Goal: Task Accomplishment & Management: Complete application form

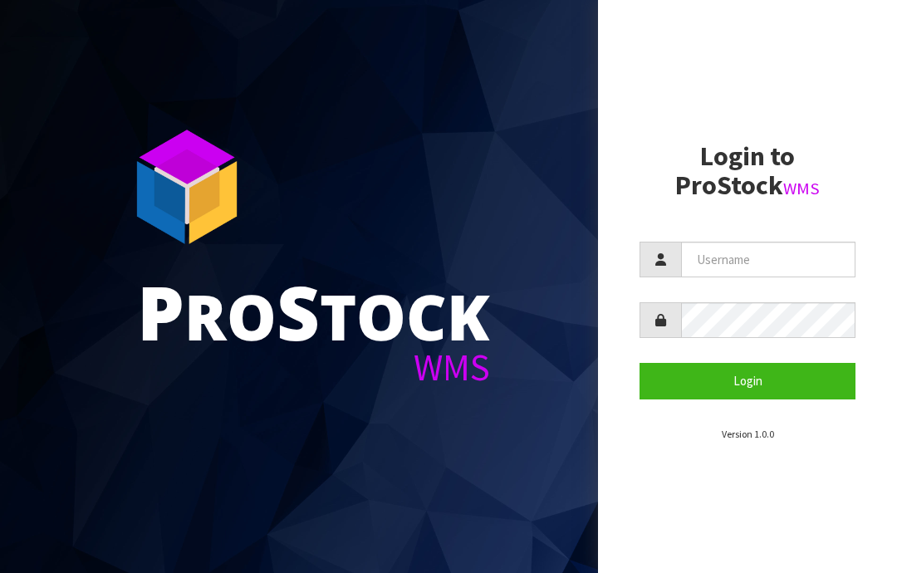
click at [730, 255] on input "text" at bounding box center [768, 260] width 174 height 36
type input "JGBIMPORTS"
click at [760, 379] on button "Login" at bounding box center [748, 381] width 216 height 36
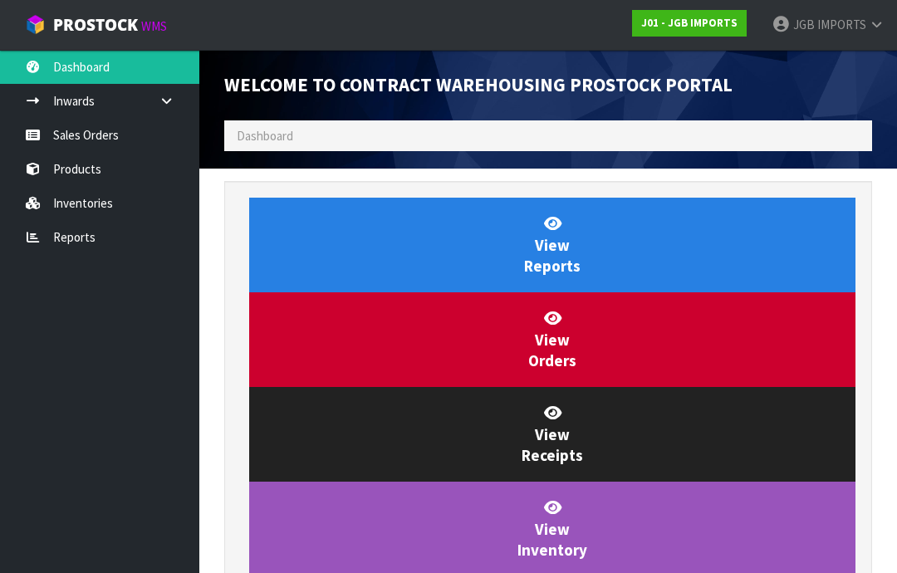
scroll to position [979, 673]
click at [91, 140] on link "Sales Orders" at bounding box center [99, 135] width 199 height 34
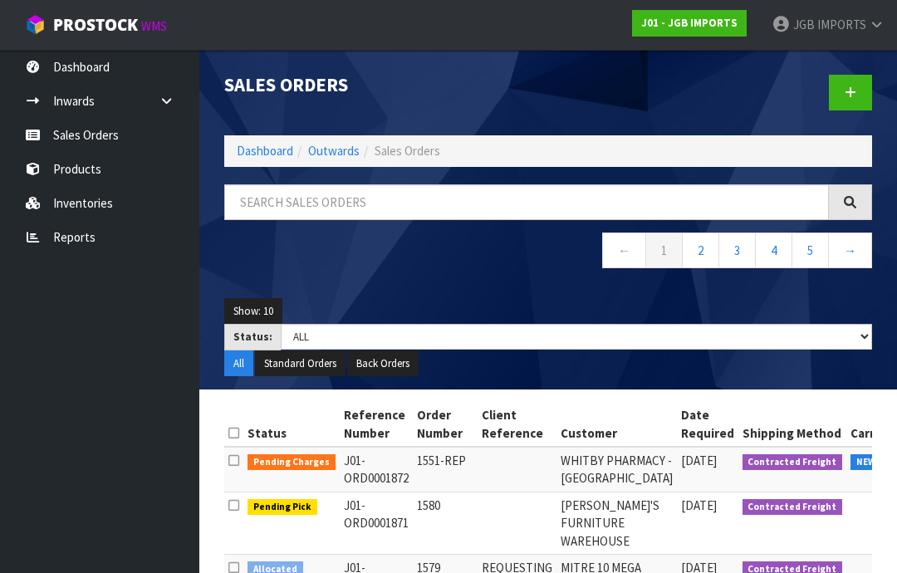
click at [852, 92] on icon at bounding box center [851, 92] width 12 height 12
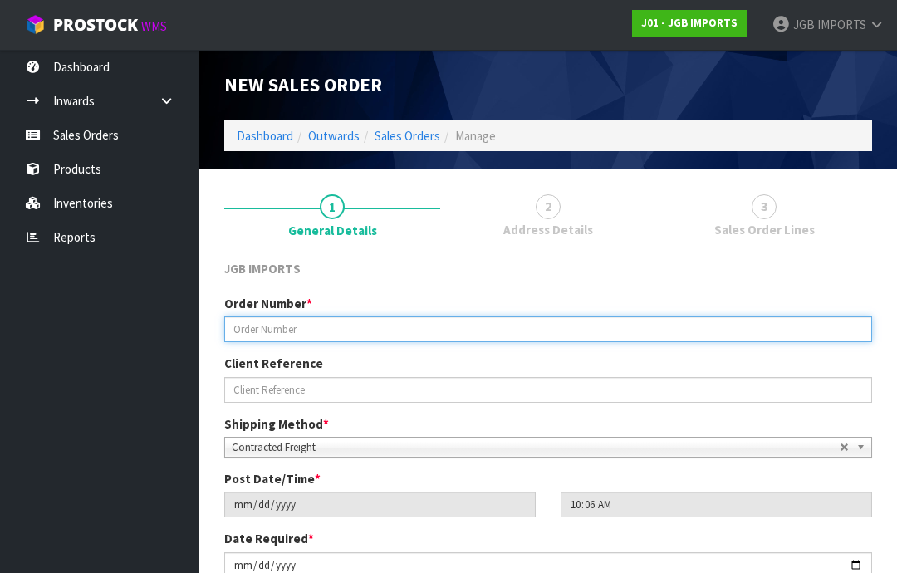
click at [266, 328] on input "text" at bounding box center [548, 330] width 648 height 26
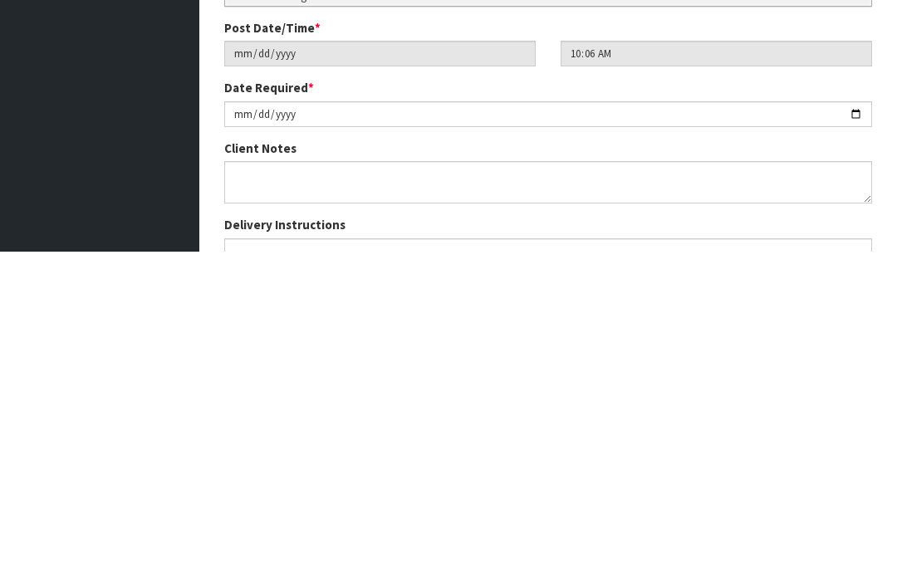
scroll to position [144, 0]
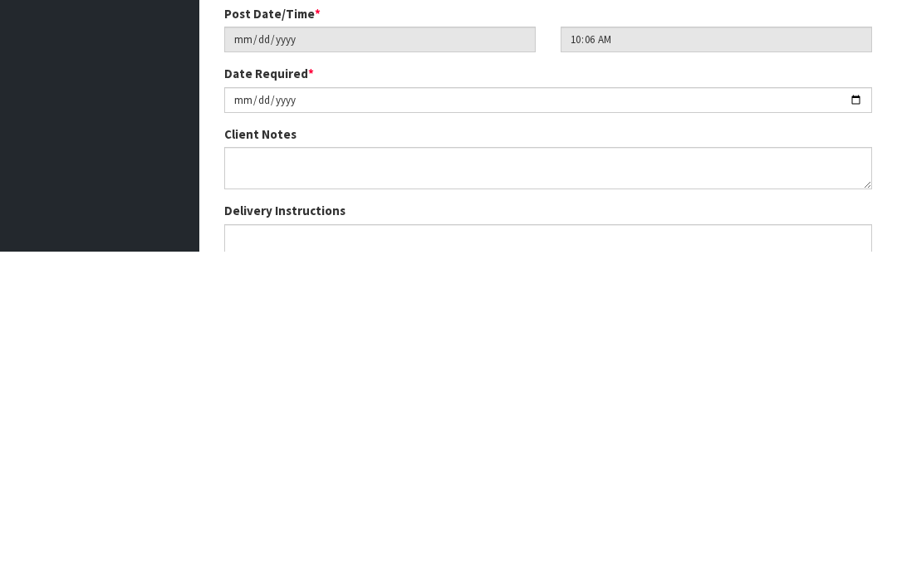
type input "1581"
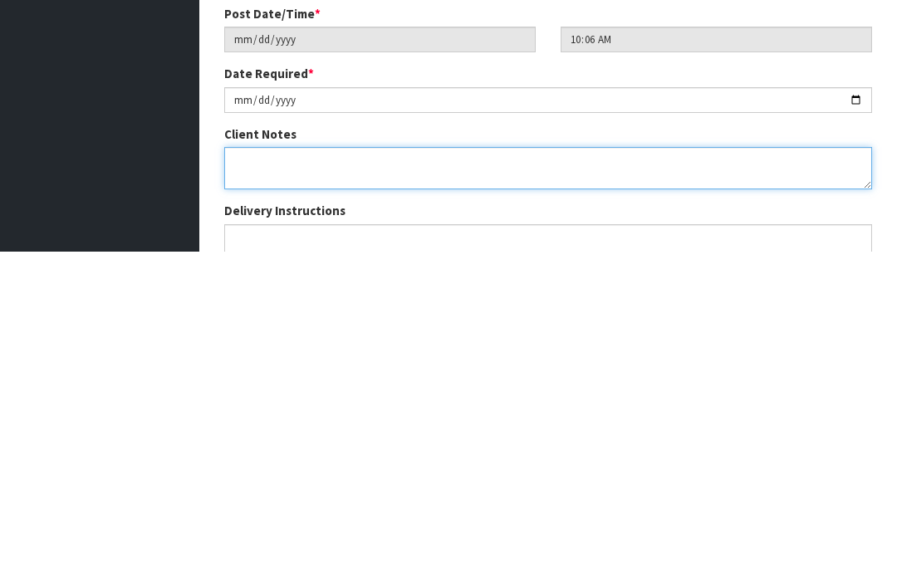
click at [253, 469] on textarea at bounding box center [548, 490] width 648 height 42
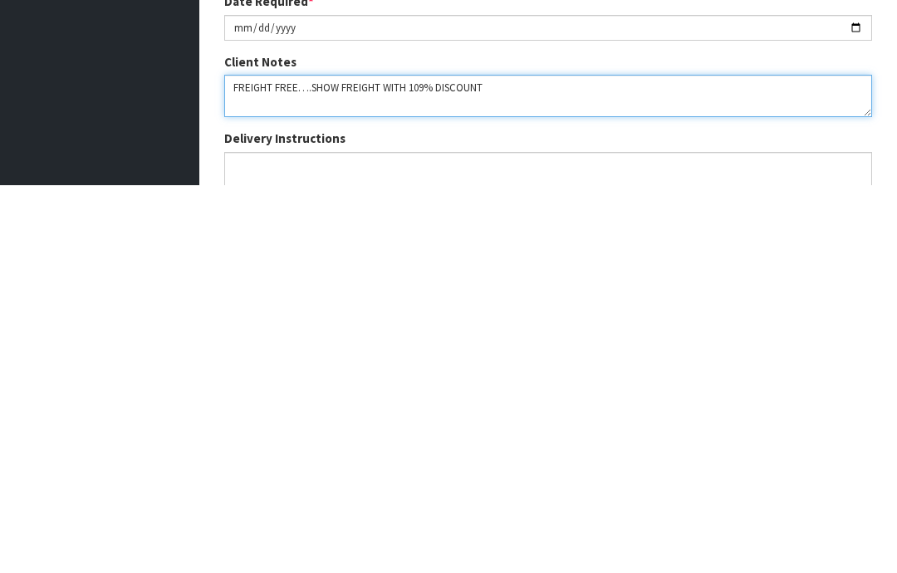
scroll to position [153, 0]
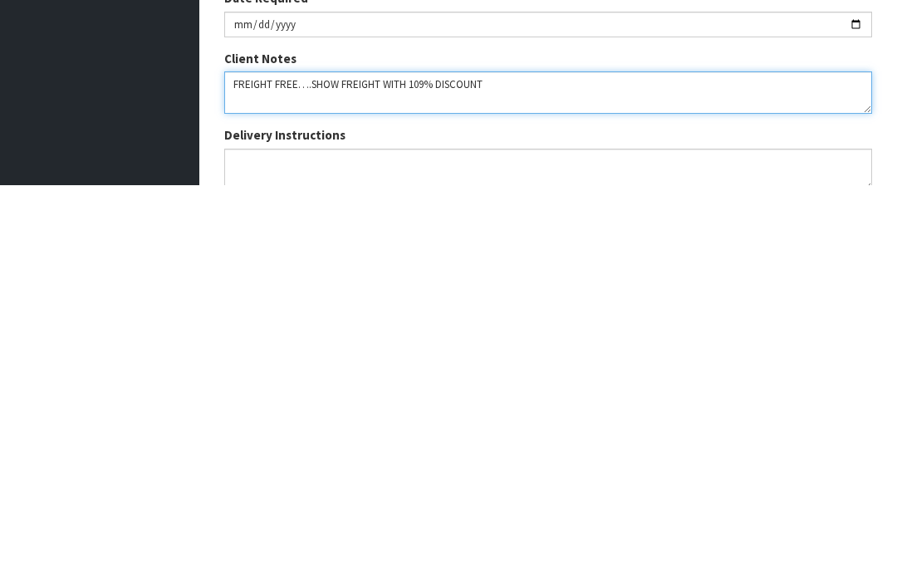
click at [418, 459] on textarea at bounding box center [548, 480] width 648 height 42
click at [444, 459] on textarea at bounding box center [548, 480] width 648 height 42
click at [514, 459] on textarea at bounding box center [548, 480] width 648 height 42
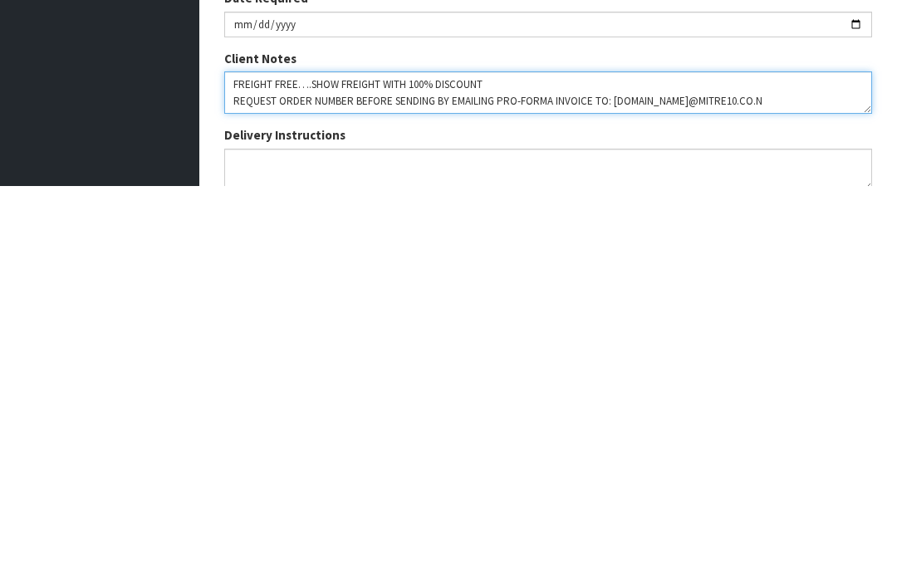
type textarea "FREIGHT FREE….SHOW FREIGHT WITH 100% DISCOUNT REQUEST ORDER NUMBER BEFORE SENDI…"
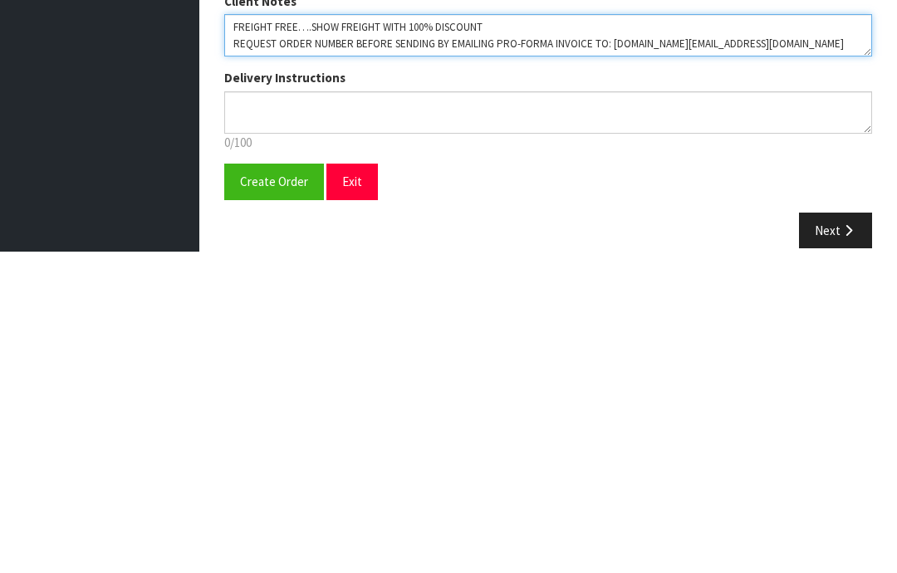
scroll to position [298, 0]
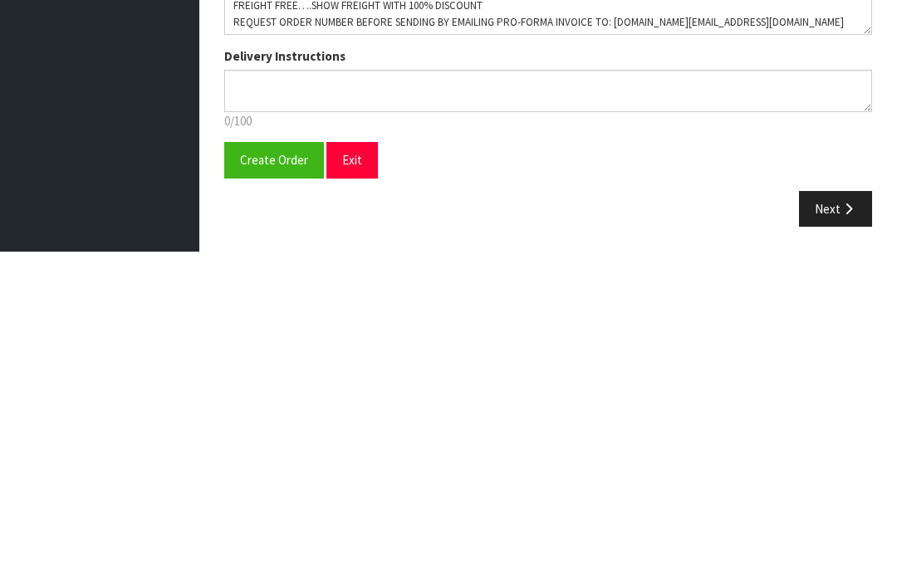
click at [275, 474] on span "Create Order" at bounding box center [274, 482] width 68 height 16
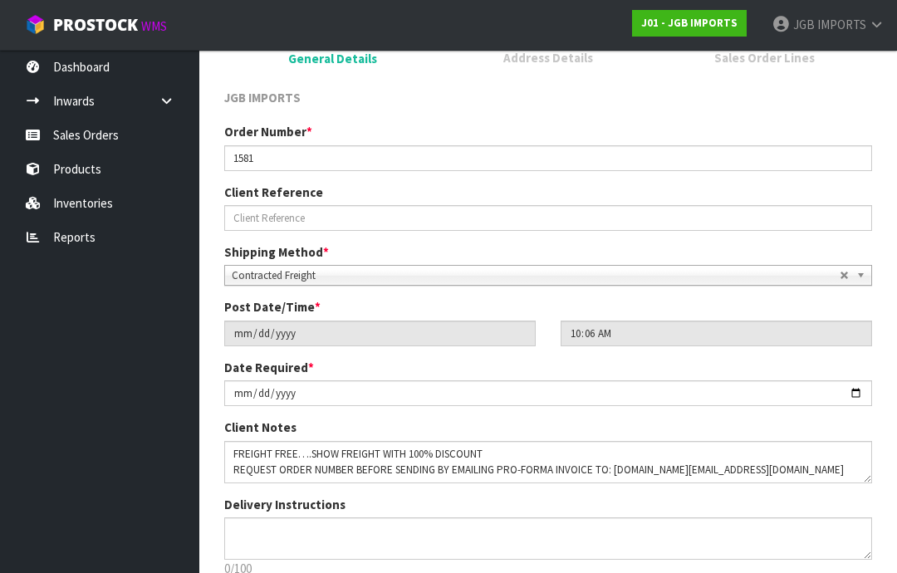
scroll to position [0, 0]
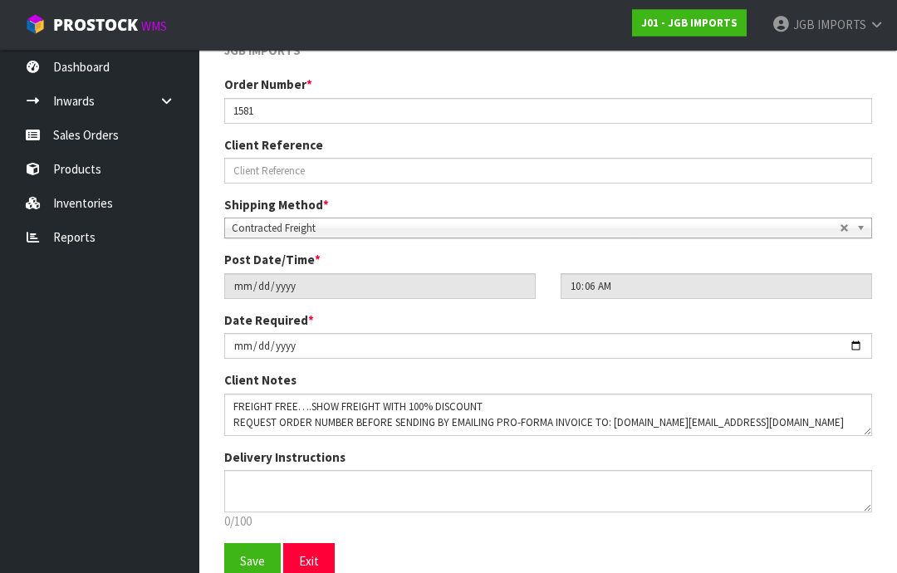
scroll to position [292, 0]
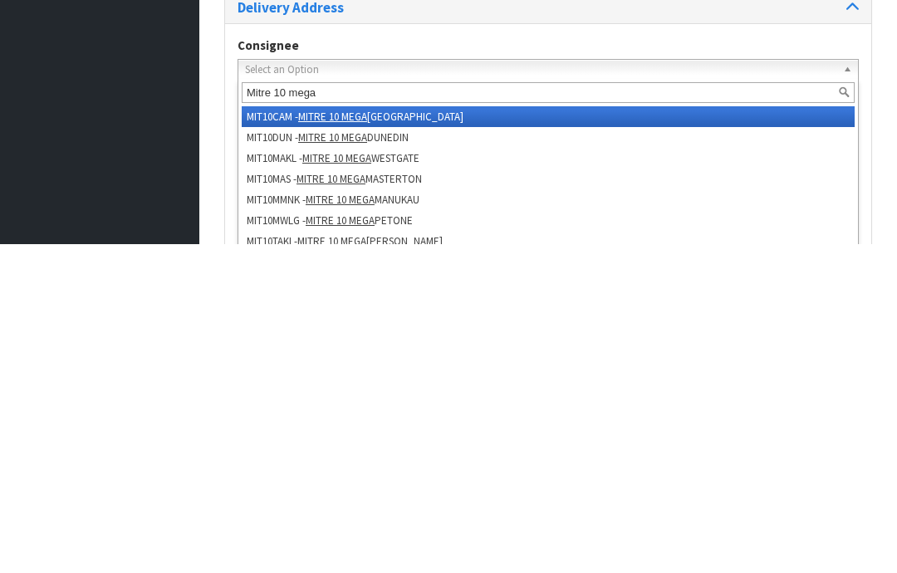
type input "Mitre 10 meg"
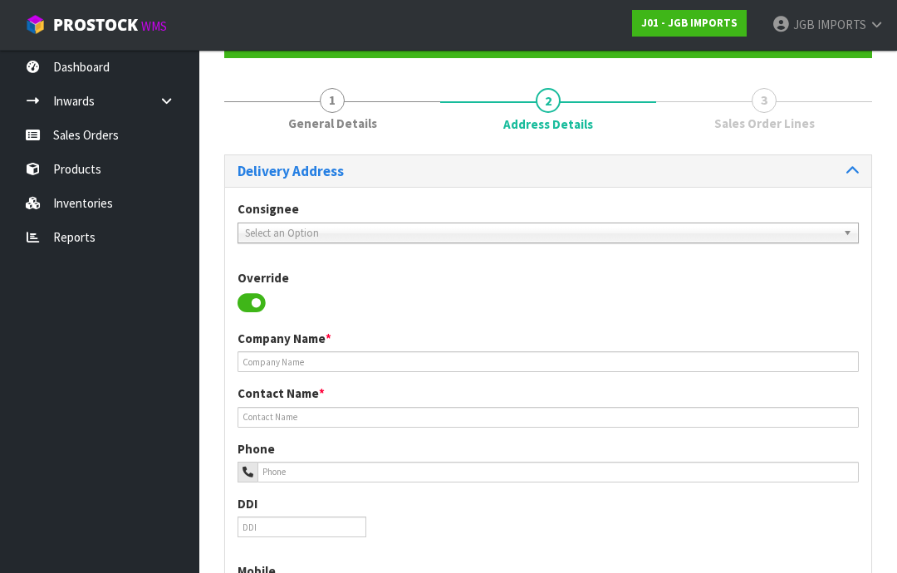
scroll to position [141, 0]
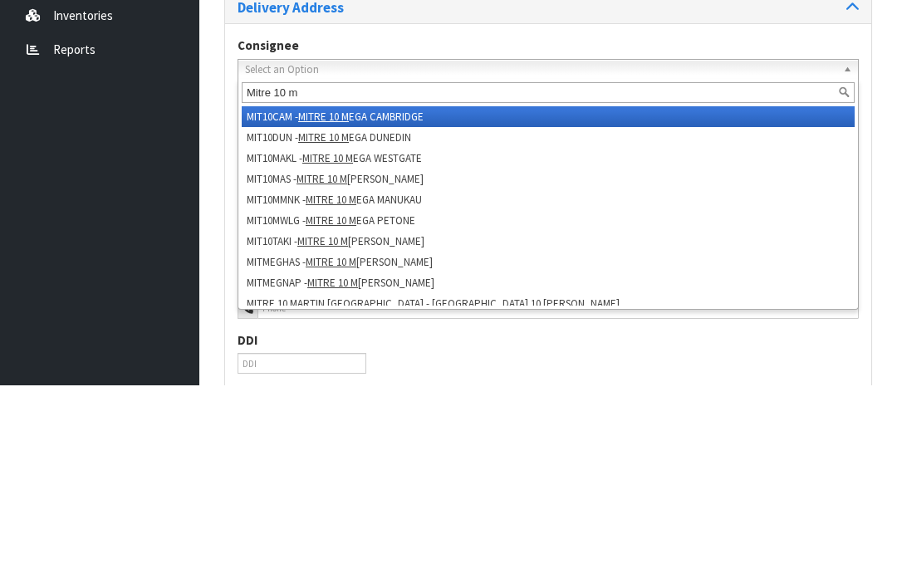
type input "Mitre 10 ma"
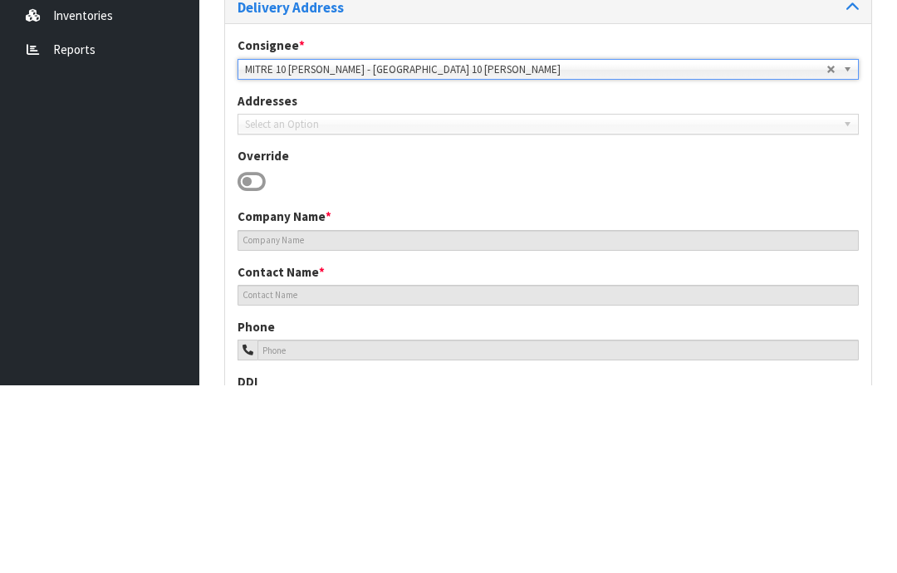
type input "MITRE 10 [PERSON_NAME]"
type input "[PHONE_NUMBER]"
type input "[STREET_ADDRESS],"
type input "7825"
type input "WESTPORT"
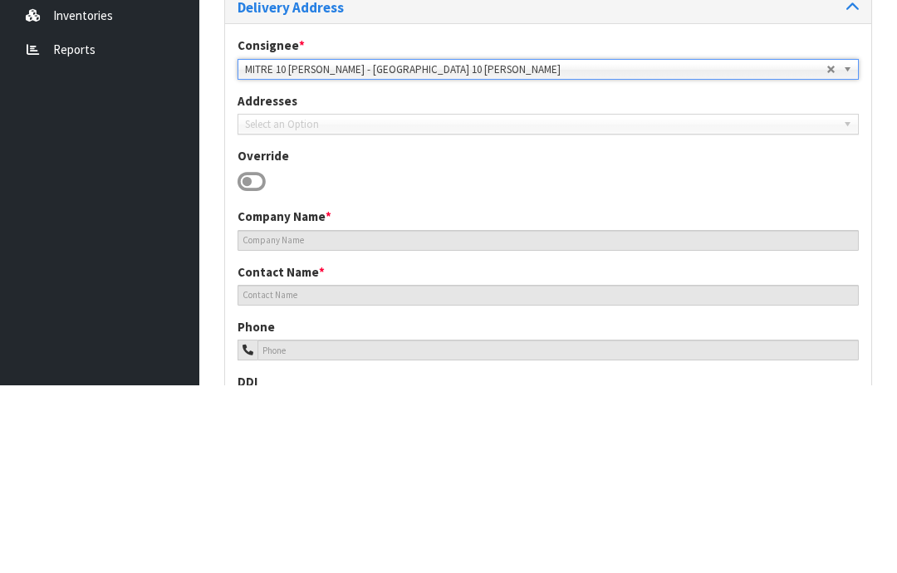
type input "WESTPORT"
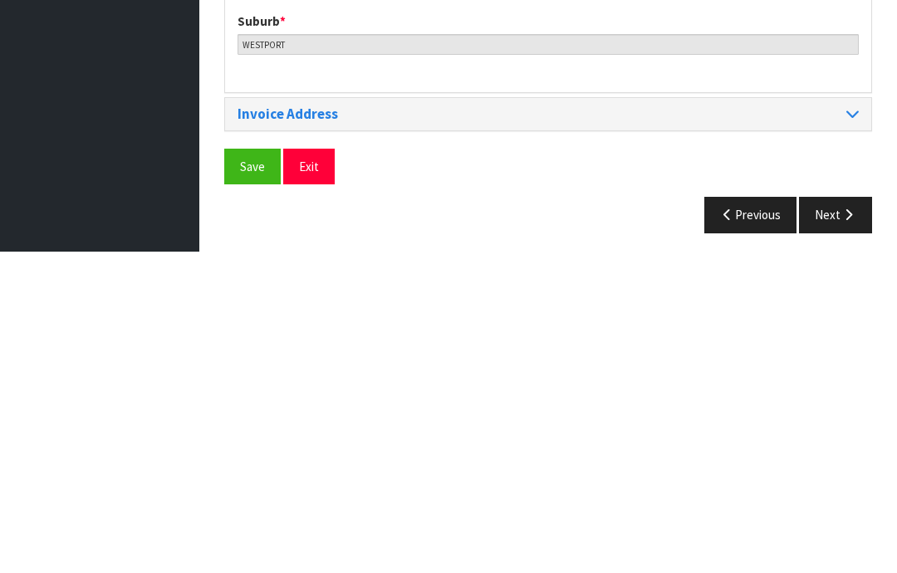
click at [246, 480] on span "Save" at bounding box center [252, 488] width 25 height 16
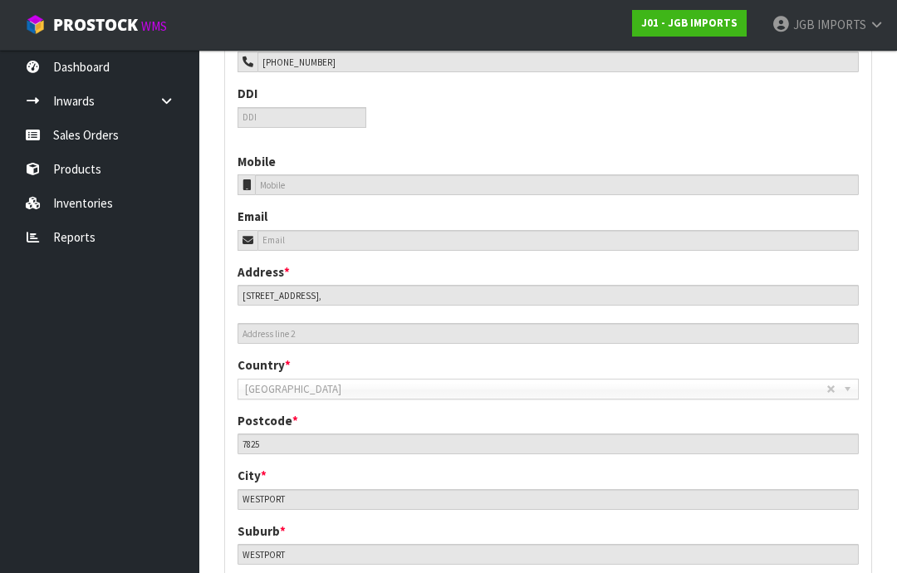
scroll to position [740, 0]
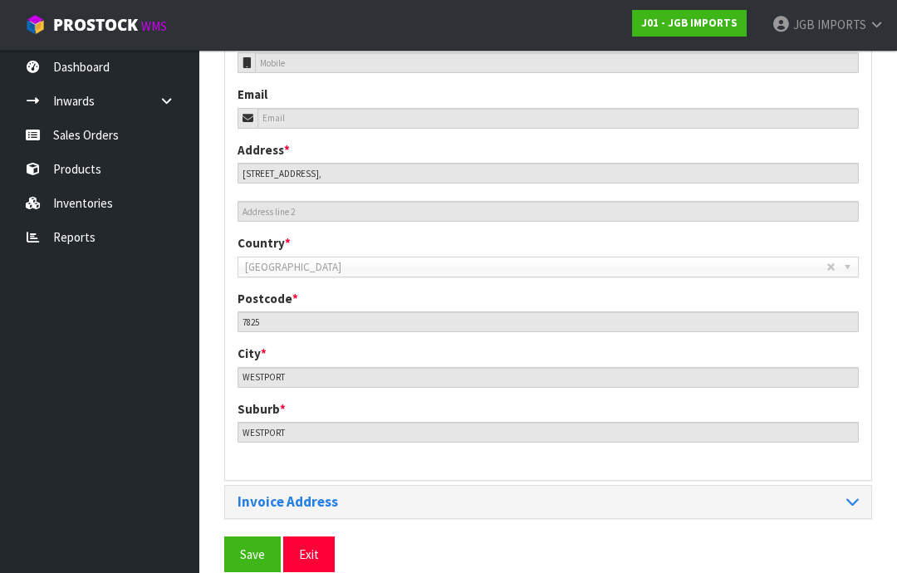
click at [248, 549] on span "Save" at bounding box center [252, 555] width 25 height 16
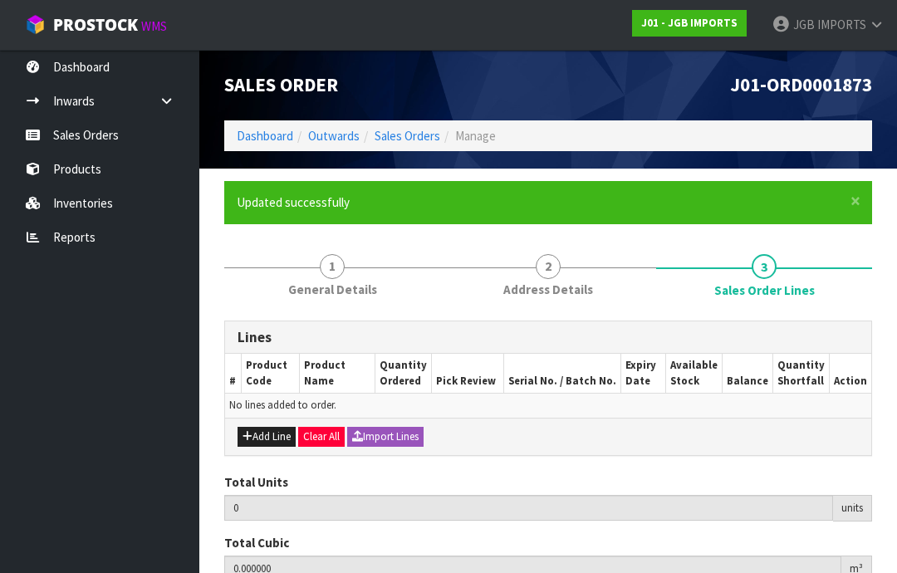
click at [265, 434] on button "Add Line" at bounding box center [267, 437] width 58 height 20
type input "0"
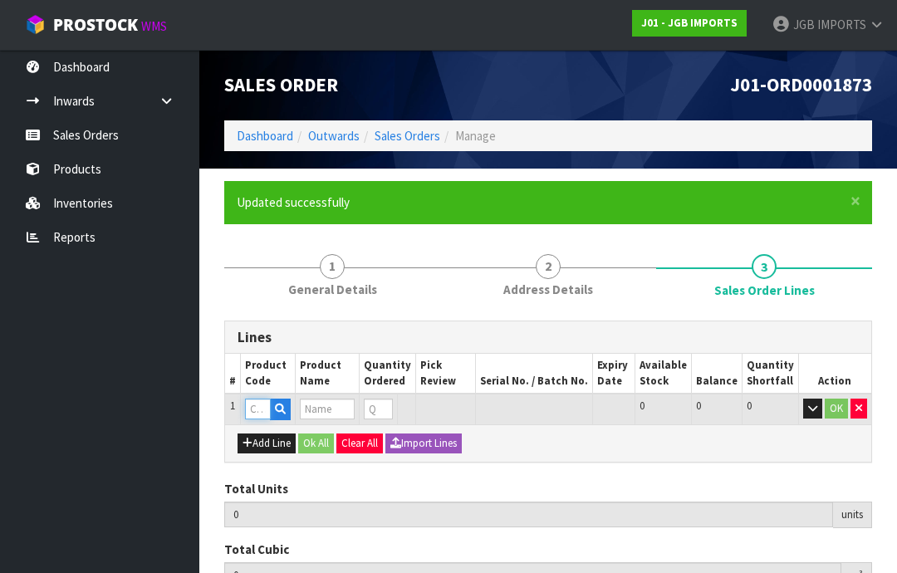
click at [258, 405] on input "text" at bounding box center [258, 409] width 26 height 21
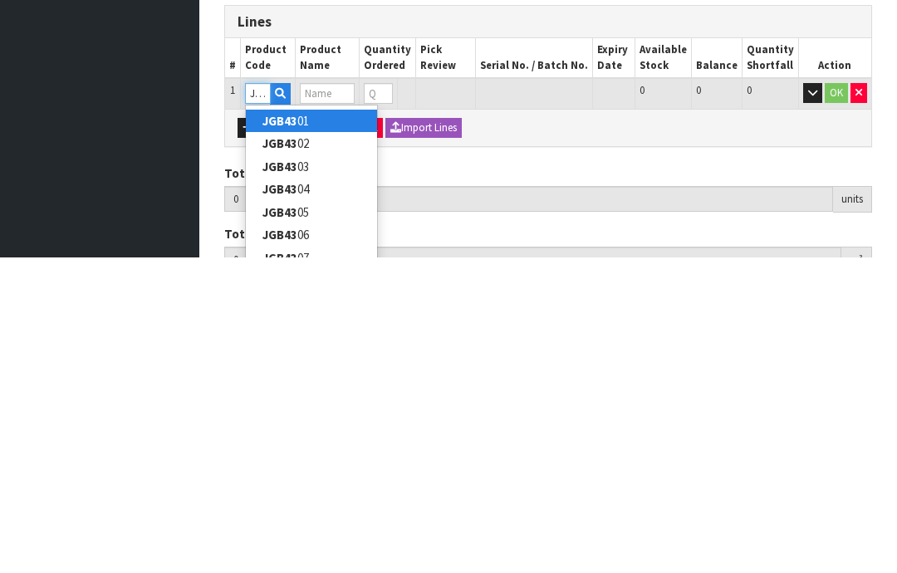
type input "JGB4342"
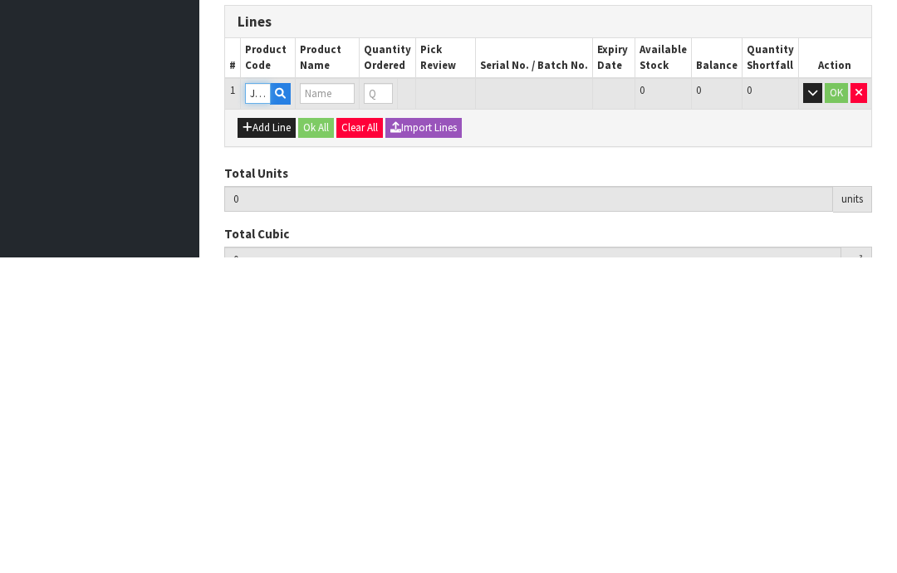
type input "0.000000"
type input "0.000"
type input "S CUP W WAVY SAUCER RED FLOWER W BLUE CROCUS"
type input "0"
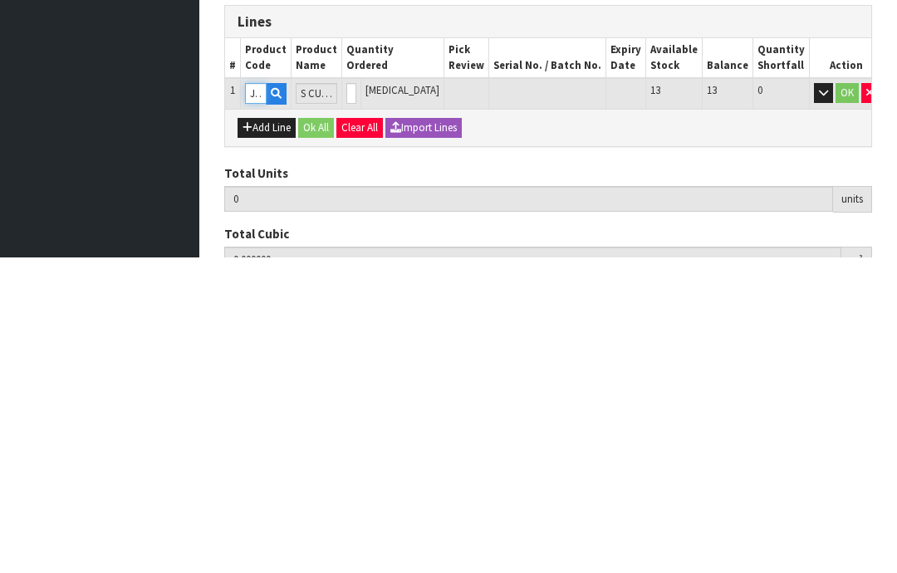
type input "JGB4342"
click at [356, 399] on input "0" at bounding box center [351, 409] width 10 height 21
type input "0"
type input "3"
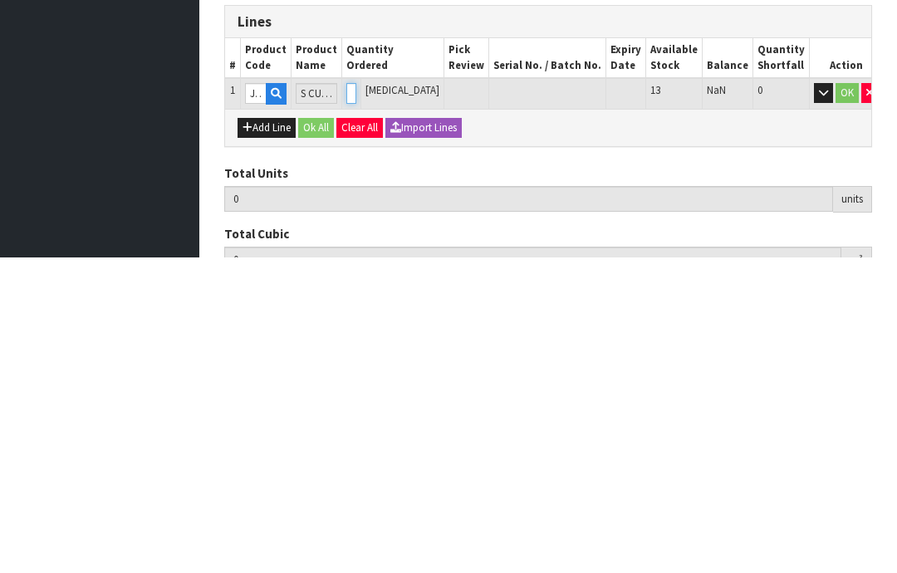
type input "0.01197"
type input "2.4"
type input "3"
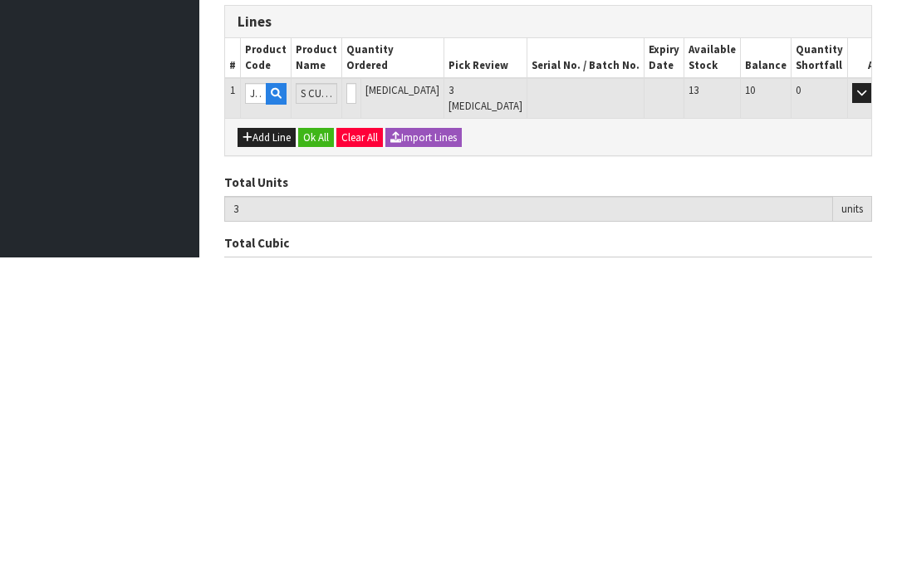
click at [874, 399] on button "OK" at bounding box center [885, 409] width 23 height 20
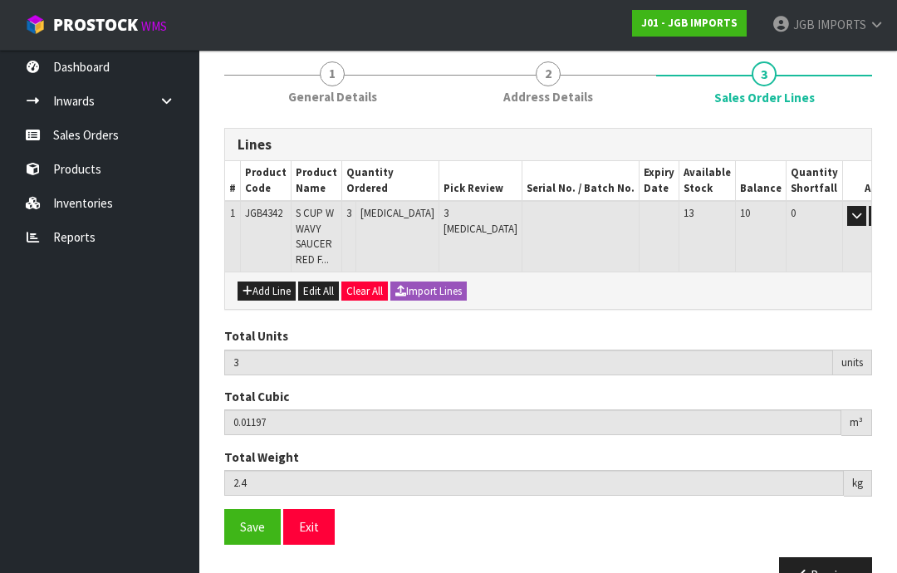
click at [266, 292] on button "Add Line" at bounding box center [267, 292] width 58 height 20
type input "0"
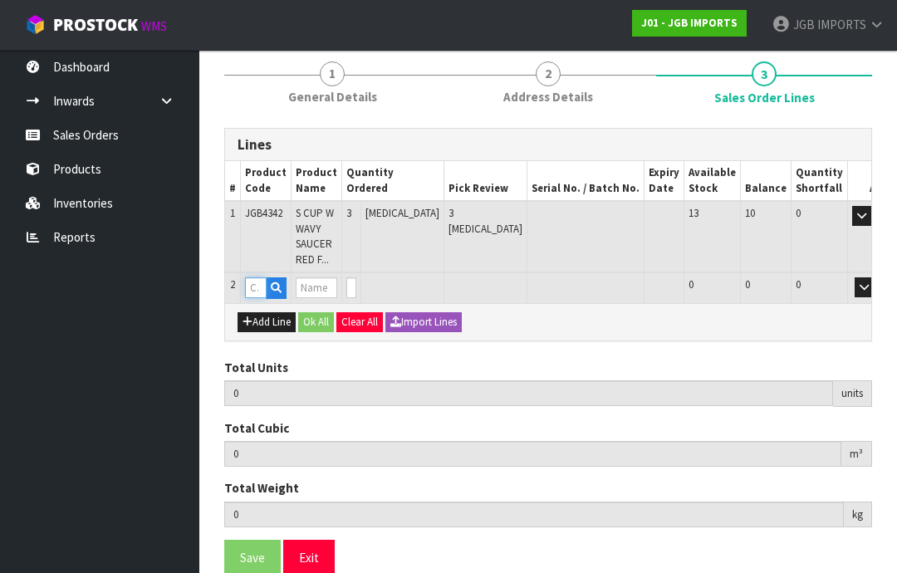
click at [259, 282] on input "text" at bounding box center [256, 287] width 22 height 21
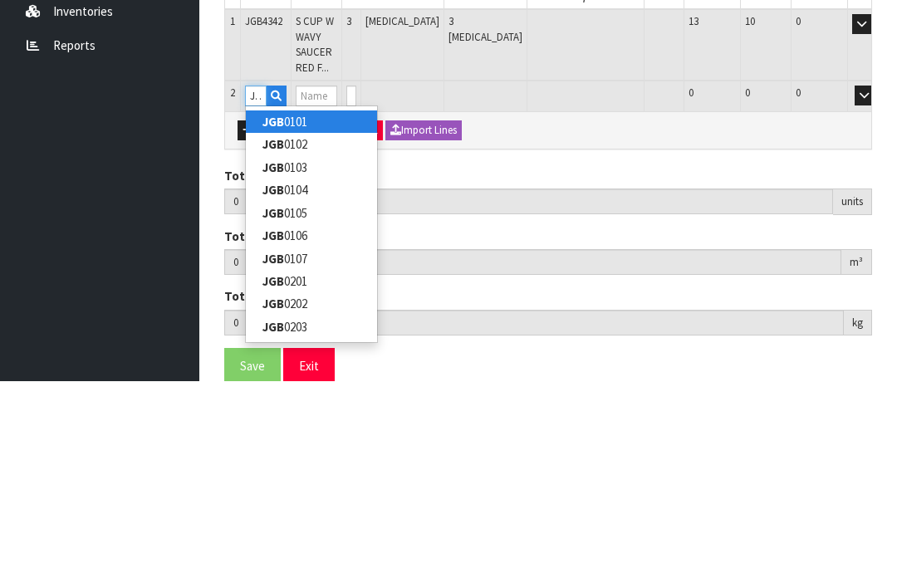
type input "JGB4344"
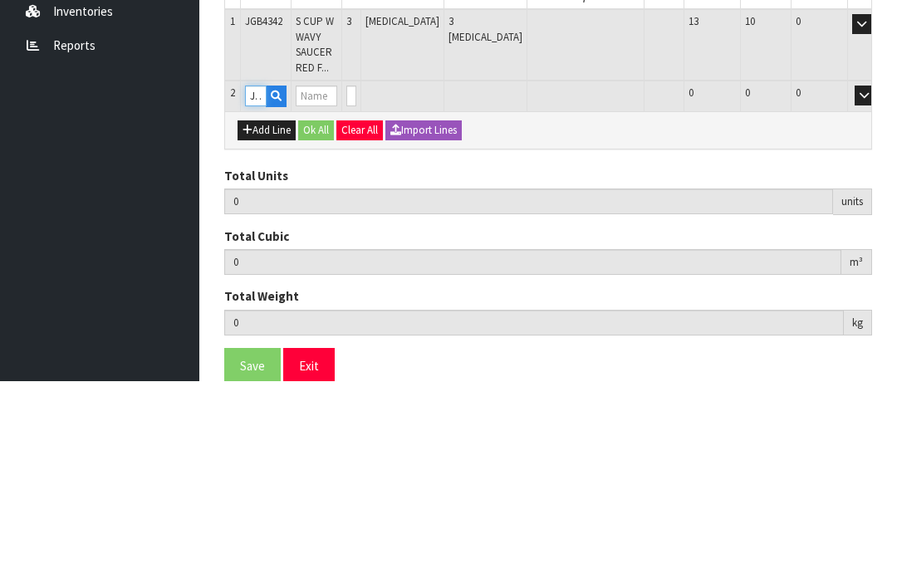
type input "3"
type input "0.01197"
type input "2.4"
type input "S CUP W WAVY SAUCER YELLOW FLOWERS"
type input "0"
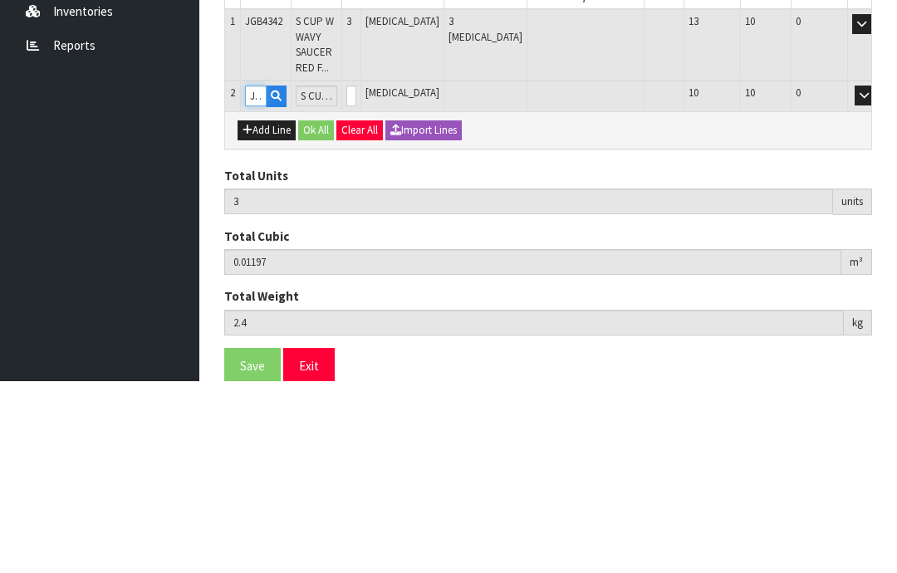
type input "JGB4344"
click at [356, 277] on input "0" at bounding box center [351, 287] width 10 height 21
type input "0"
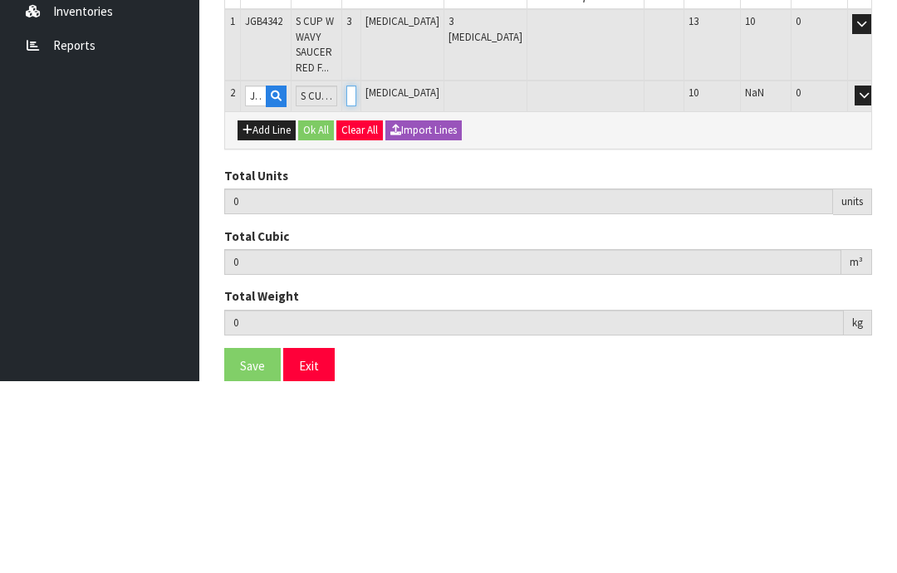
type input "6"
type input "0.02394"
type input "4.95"
type input "3"
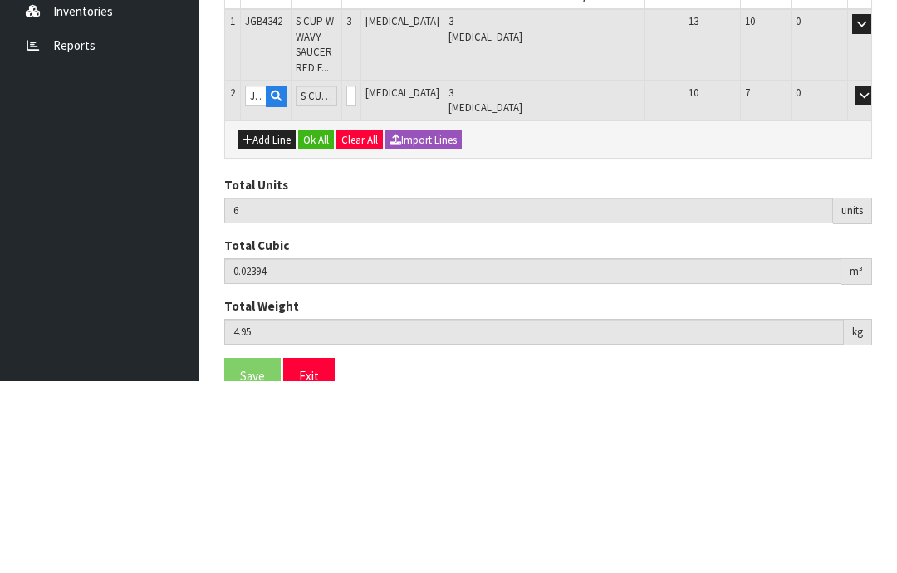
click at [877, 277] on button "OK" at bounding box center [888, 287] width 23 height 20
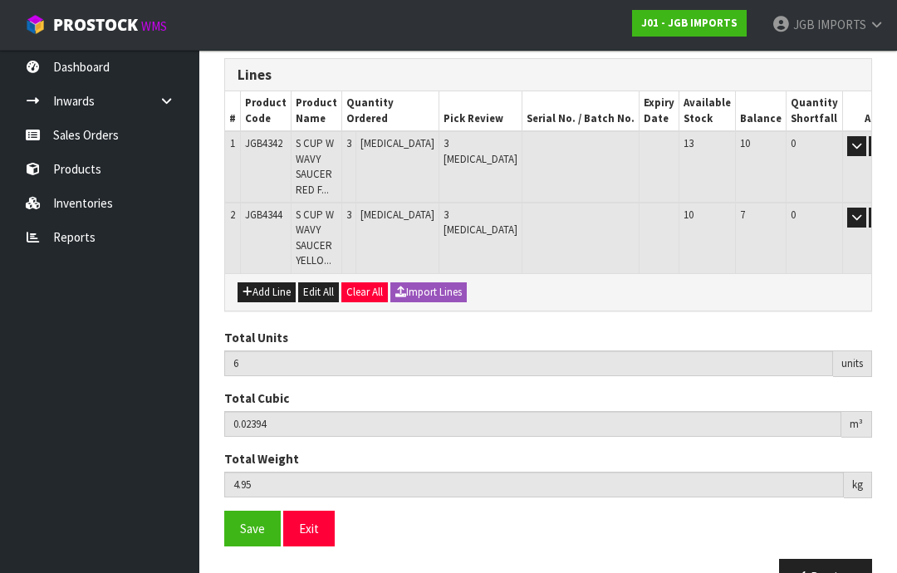
click at [266, 291] on button "Add Line" at bounding box center [267, 292] width 58 height 20
type input "0"
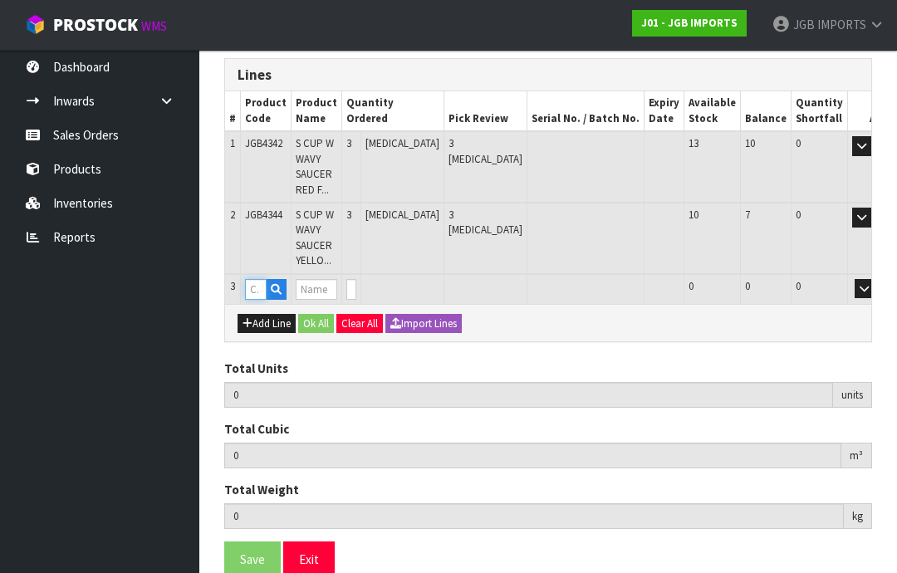
click at [262, 285] on input "text" at bounding box center [256, 289] width 22 height 21
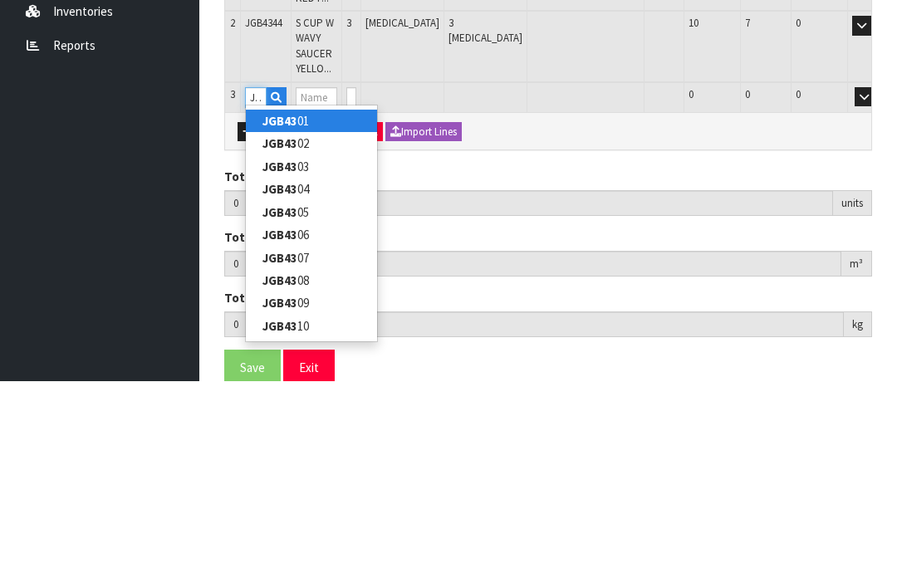
type input "JGB4345"
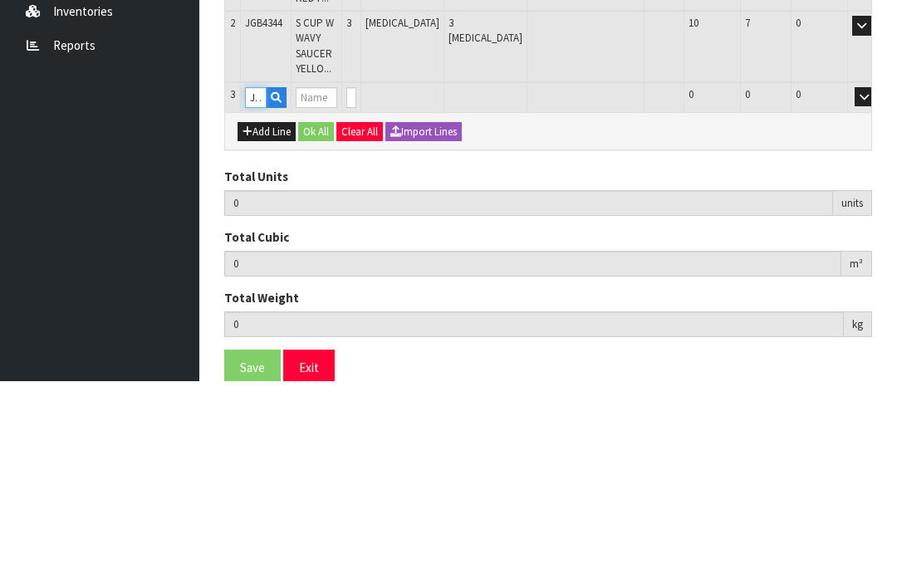
type input "6"
type input "0.02394"
type input "4.95"
type input "S CUP W WAVY SAUCER BICYCLE W PURPLE FLOWERS"
type input "0"
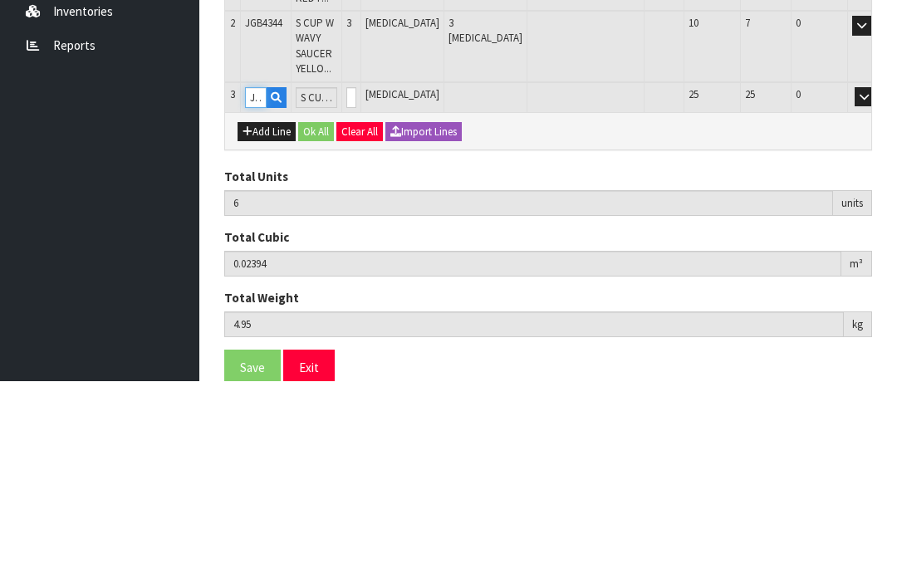
type input "JGB4345"
click at [356, 279] on input "0" at bounding box center [351, 289] width 10 height 21
type input "0"
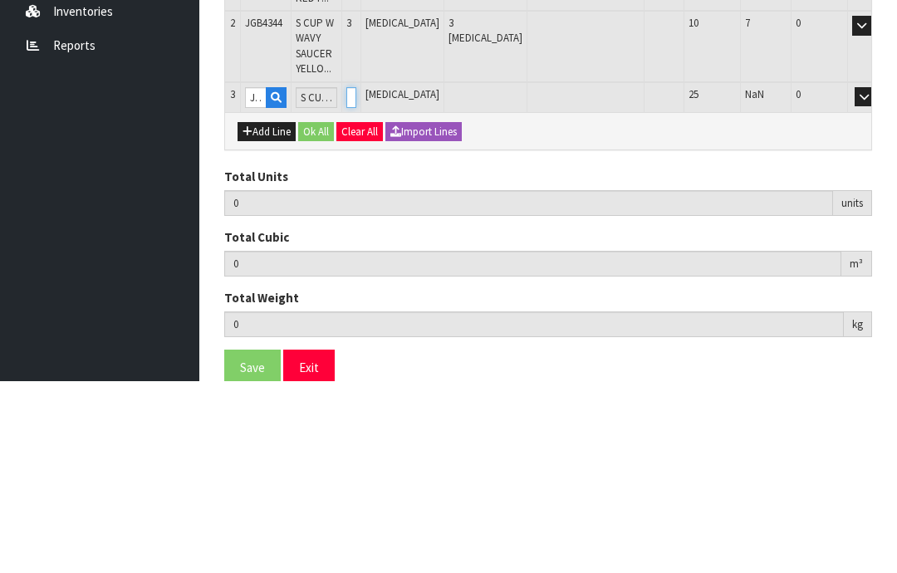
type input "9"
type input "0.03591"
type input "7.5"
type input "3"
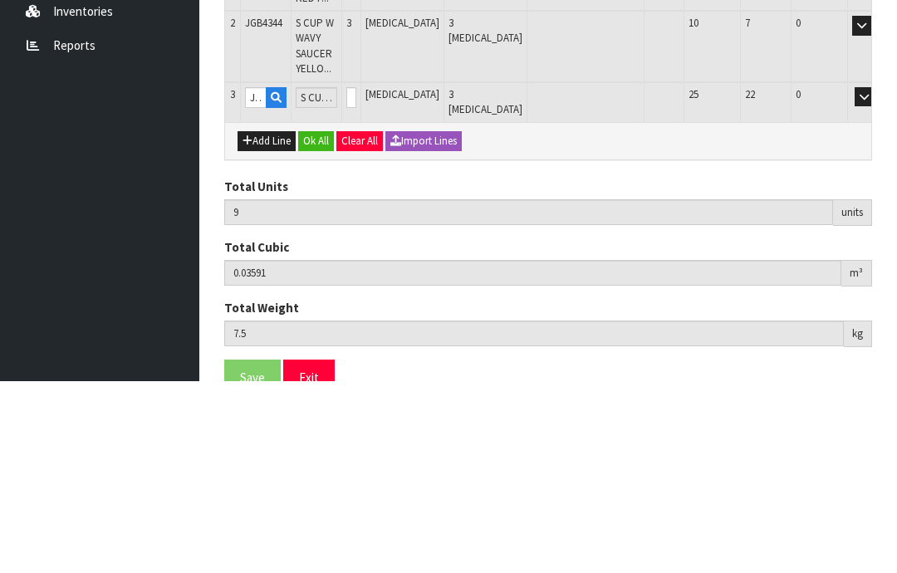
click at [877, 279] on button "OK" at bounding box center [888, 289] width 23 height 20
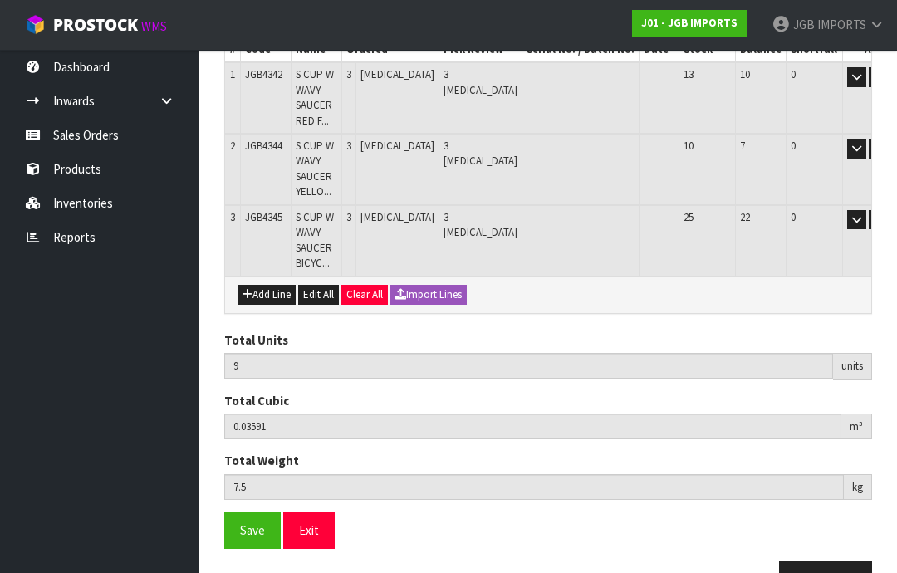
click at [266, 291] on button "Add Line" at bounding box center [267, 295] width 58 height 20
type input "0"
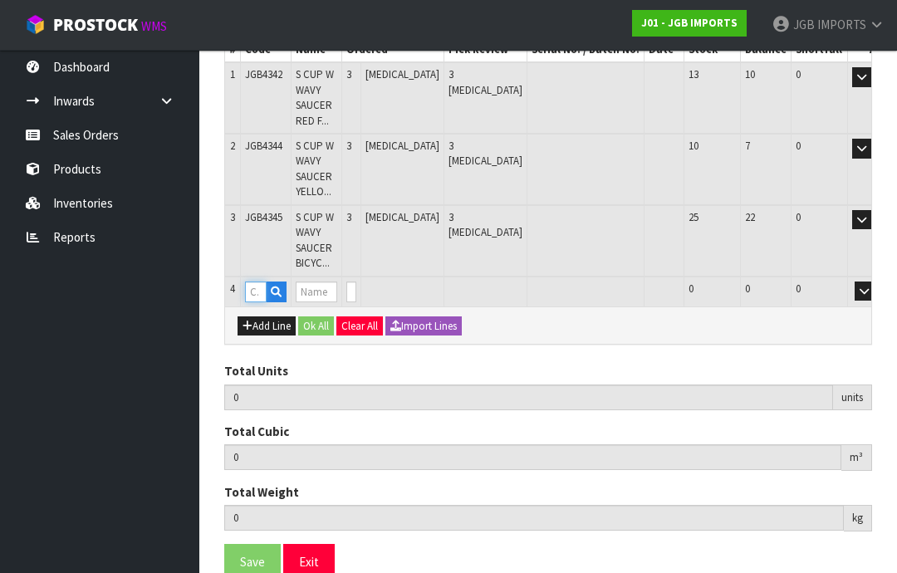
click at [258, 287] on input "text" at bounding box center [256, 292] width 22 height 21
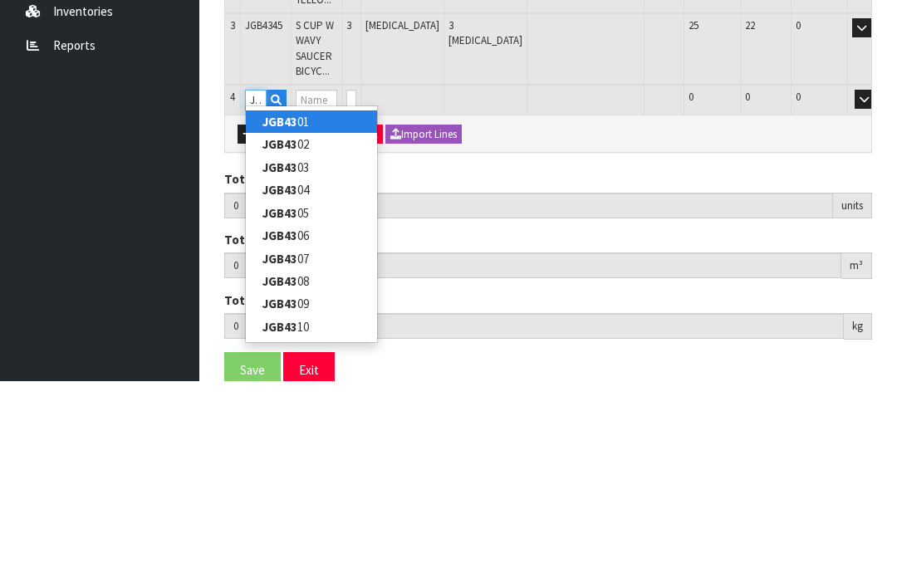
type input "JGB4312"
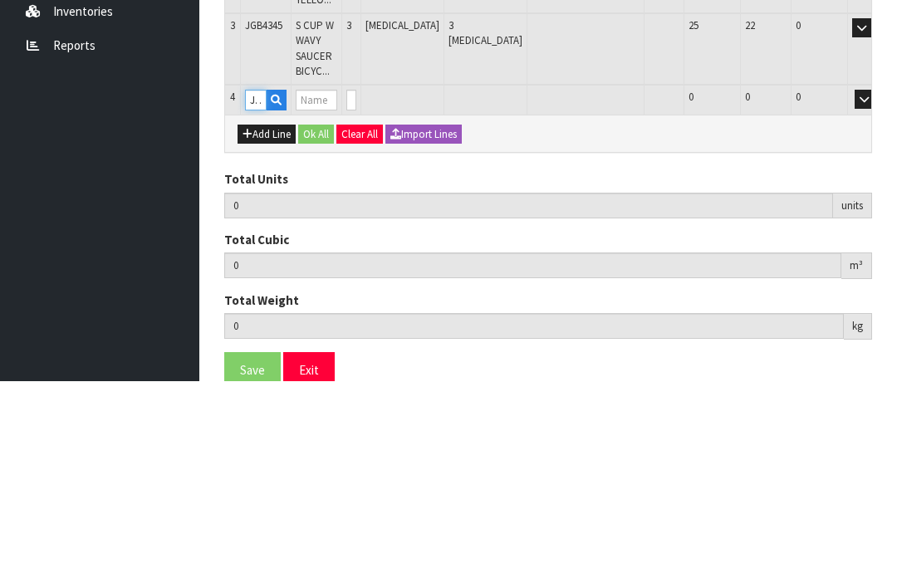
type input "9"
type input "0.03591"
type input "7.5"
type input "SMALL ROUND TEA CUP THREE PINK ROSES"
type input "0"
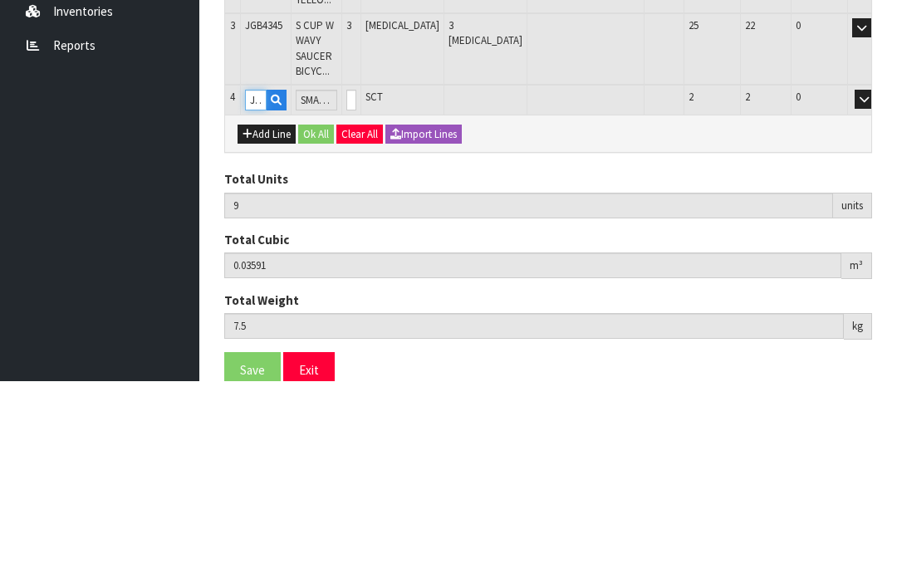
type input "JGB4312"
click at [356, 282] on input "0" at bounding box center [351, 292] width 10 height 21
type input "0"
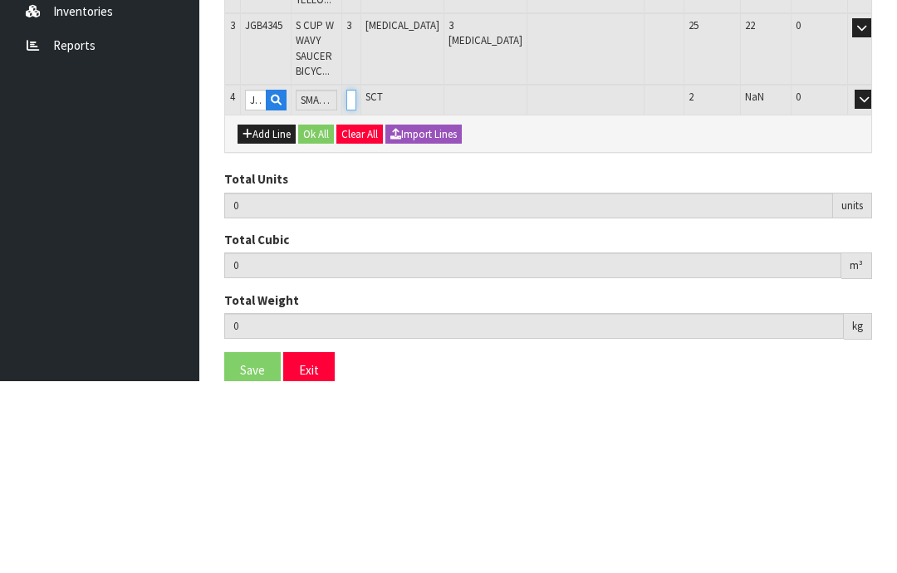
type input "11"
type input "0.042438"
type input "9.1"
type input "2"
click at [855, 282] on button "button" at bounding box center [864, 292] width 19 height 20
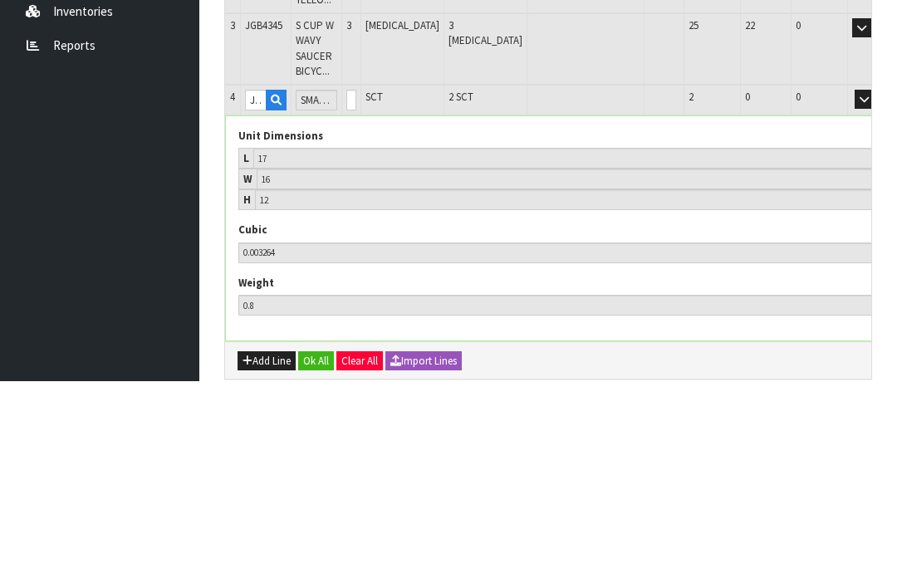
scroll to position [401, 0]
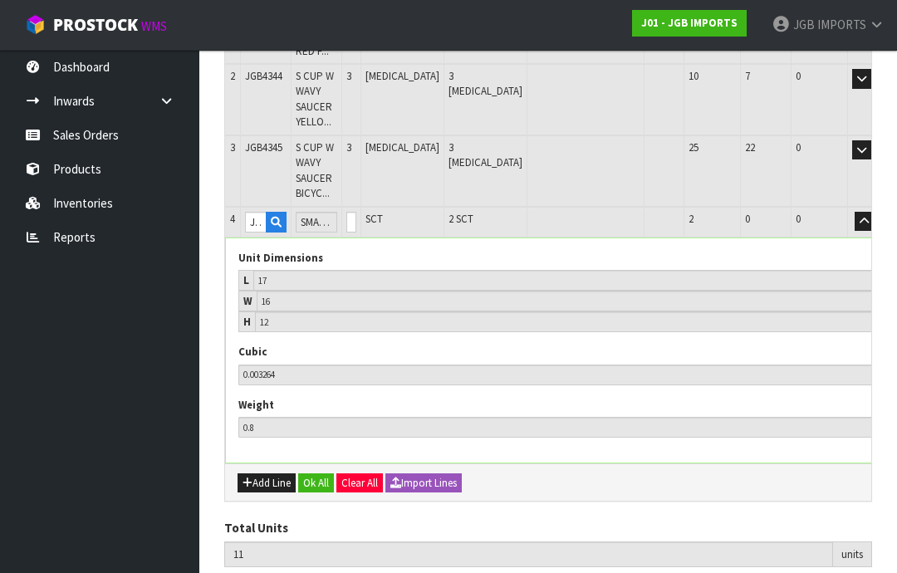
click at [877, 218] on button "OK" at bounding box center [888, 222] width 23 height 20
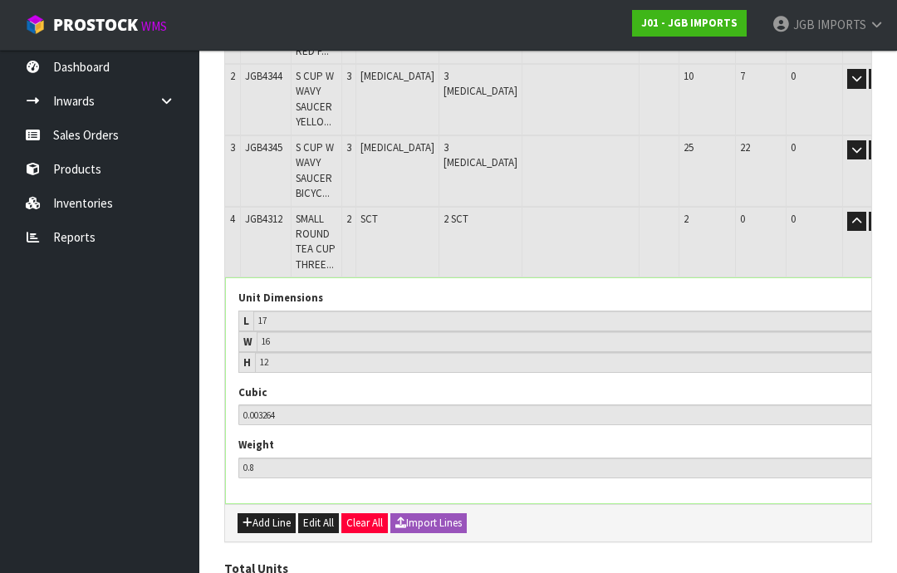
click at [847, 221] on button "button" at bounding box center [856, 222] width 19 height 20
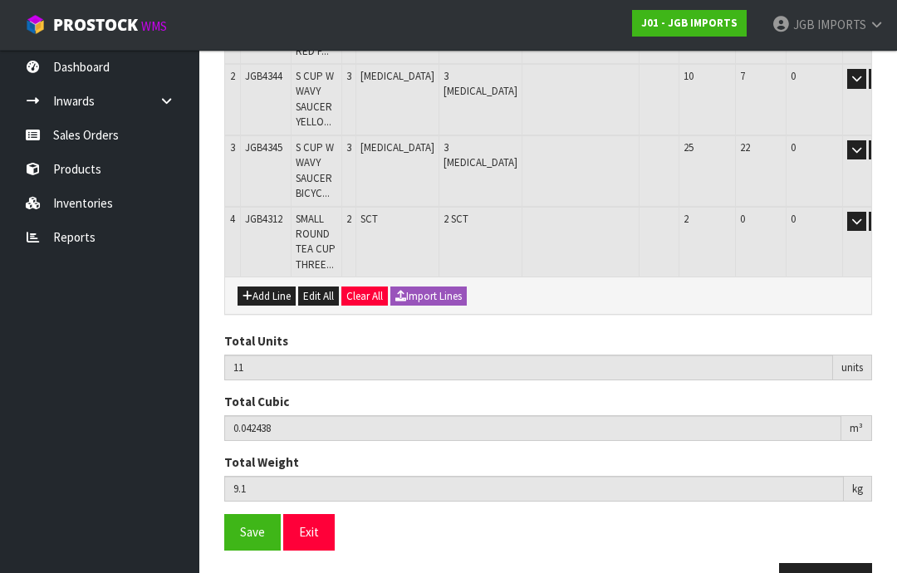
click at [269, 287] on button "Add Line" at bounding box center [267, 297] width 58 height 20
type input "0"
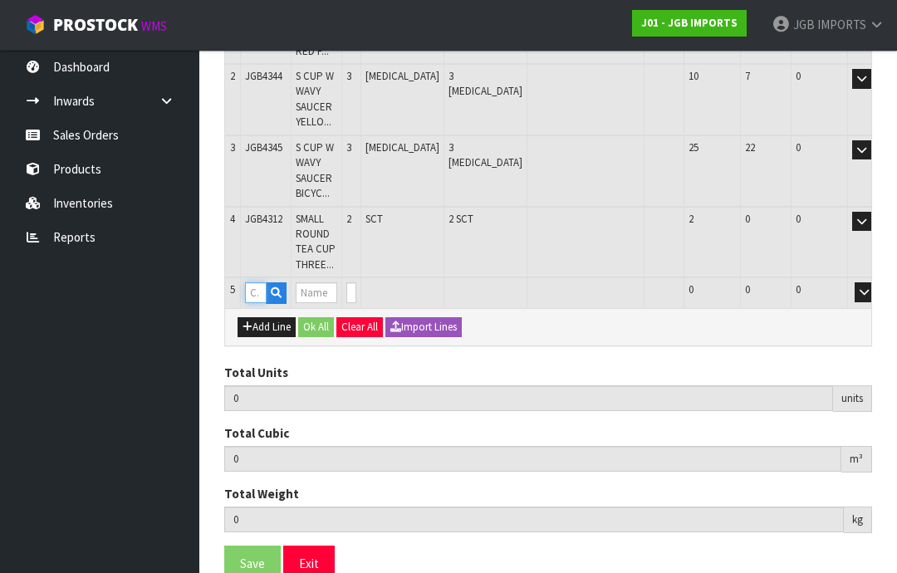
click at [258, 282] on input "text" at bounding box center [256, 292] width 22 height 21
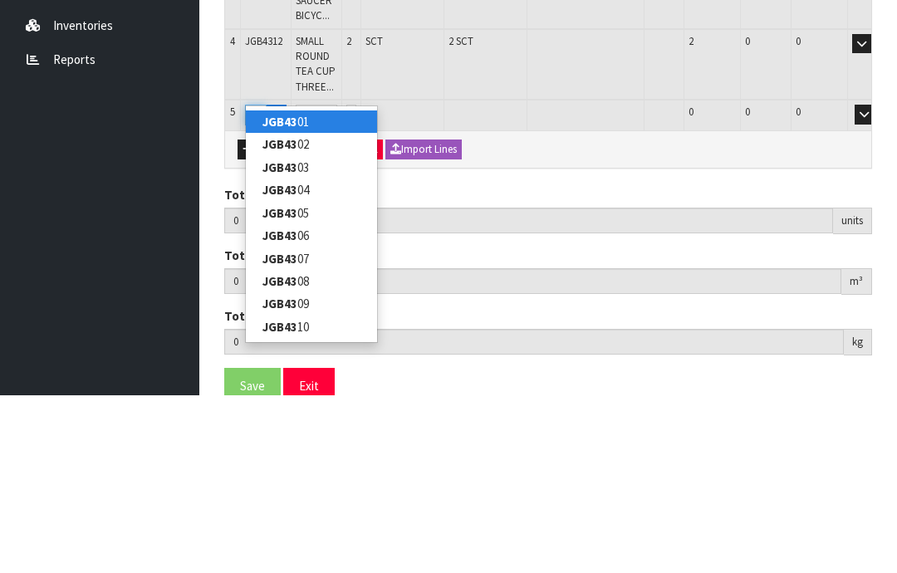
type input "JGB4313"
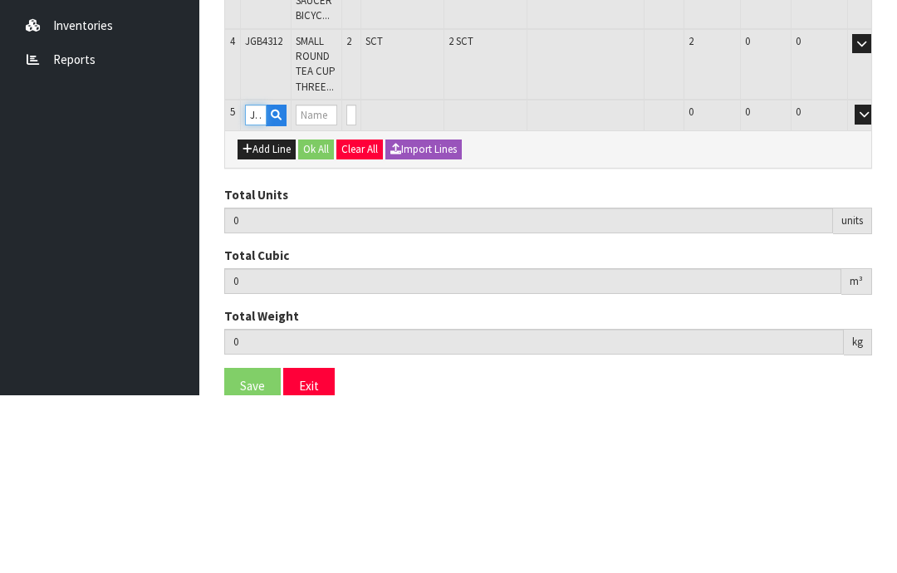
type input "11"
type input "0.042438"
type input "9.1"
type input "SMALL ROUND TEA CUP DOZEN ROSES"
type input "0"
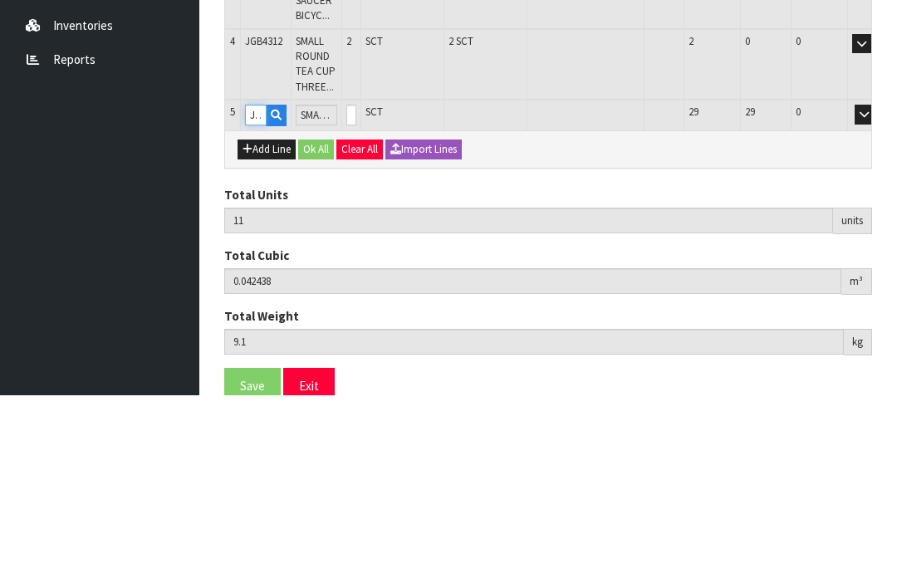
type input "JGB4313"
click at [356, 282] on input "0" at bounding box center [351, 292] width 10 height 21
type input "0"
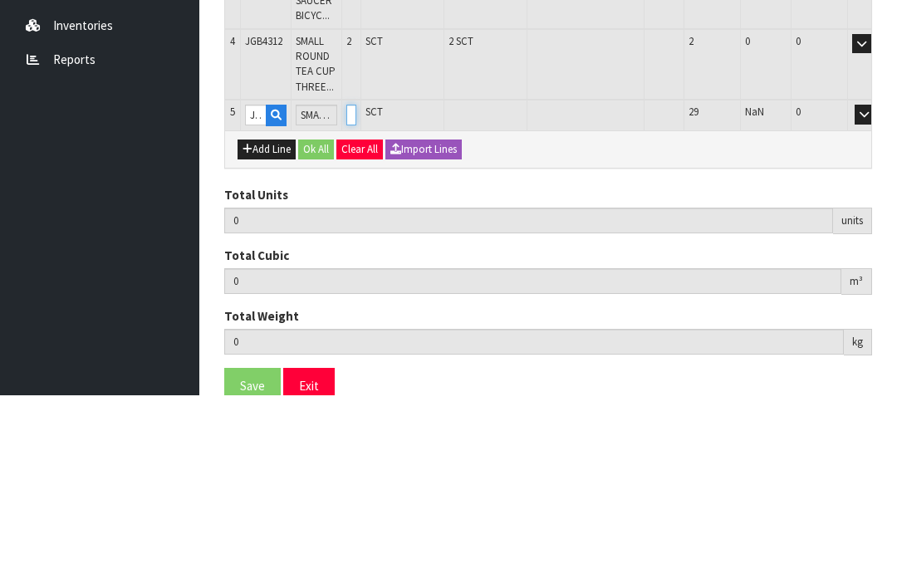
type input "13"
type input "0.048966"
type input "10.6"
type input "2"
click at [877, 282] on button "OK" at bounding box center [888, 292] width 23 height 20
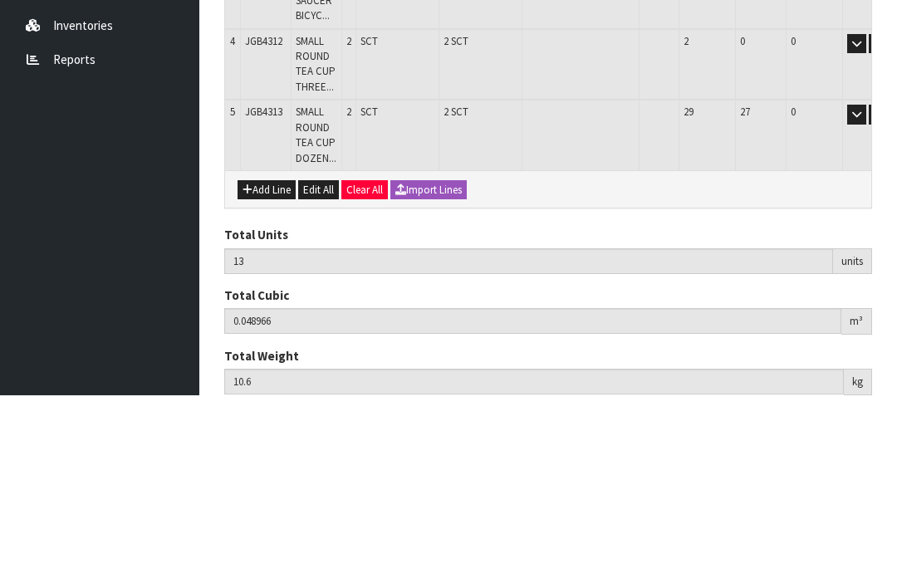
scroll to position [457, 0]
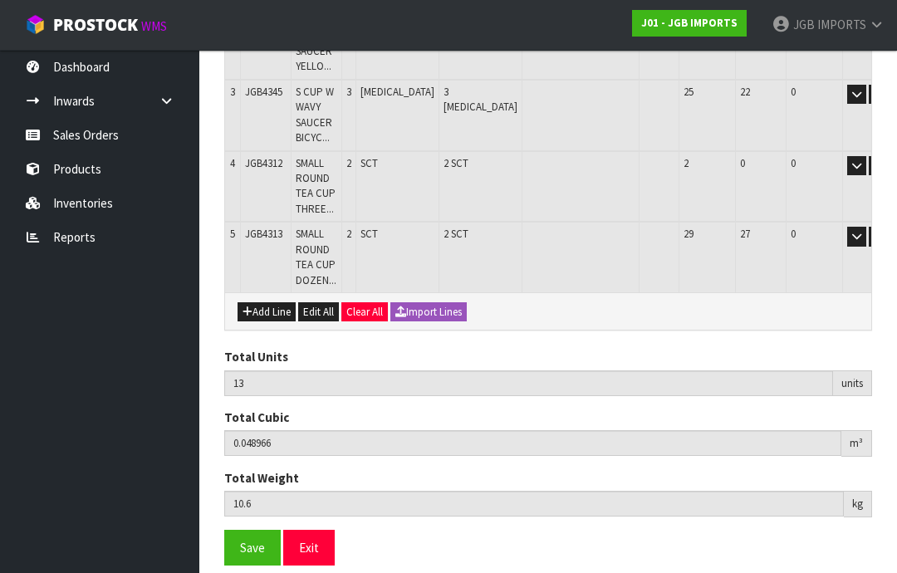
click at [264, 302] on button "Add Line" at bounding box center [267, 312] width 58 height 20
type input "0"
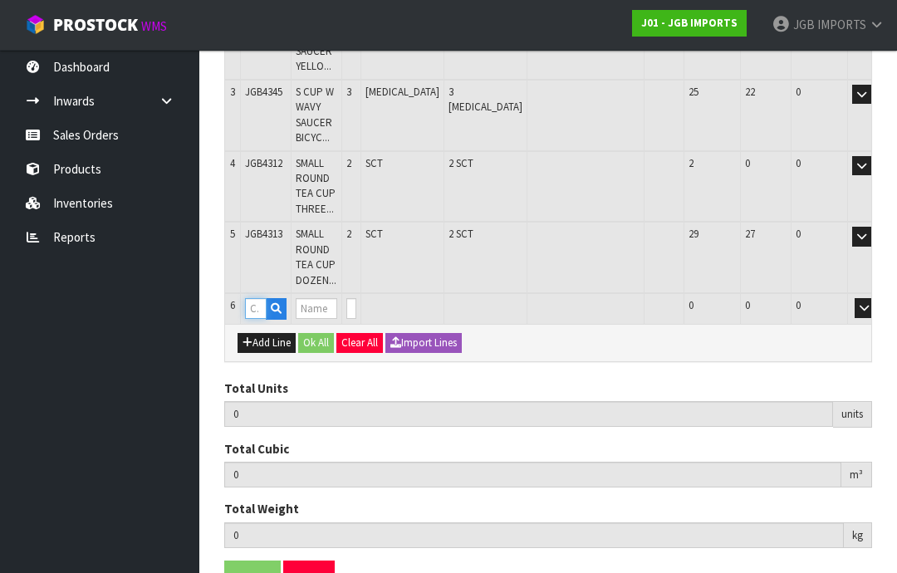
click at [262, 298] on input "text" at bounding box center [256, 308] width 22 height 21
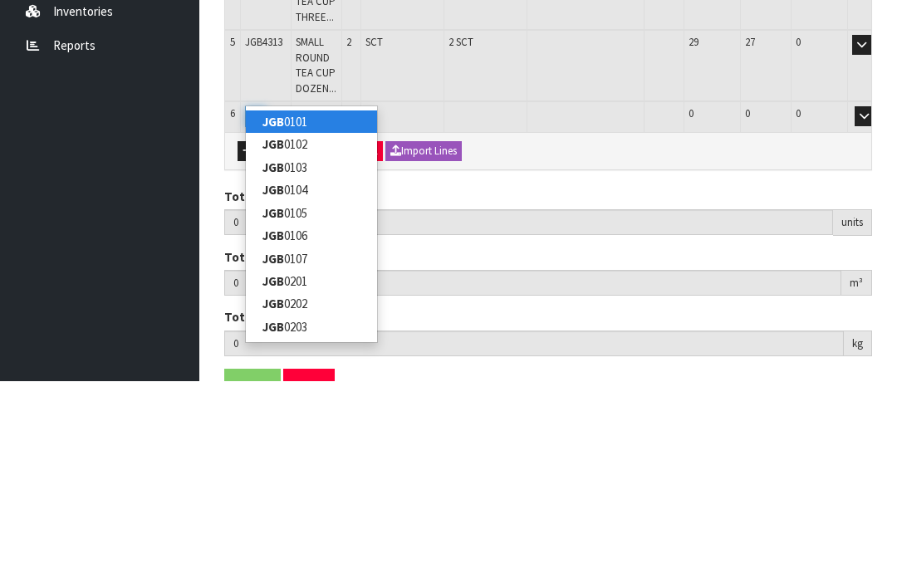
type input "JGB4315"
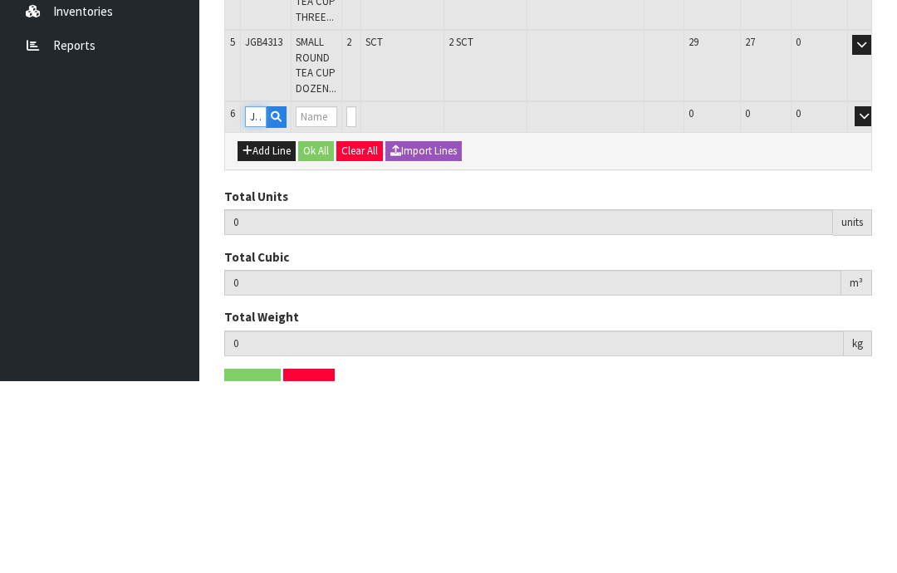
type input "13"
type input "0.048966"
type input "10.6"
type input "SMALL ROUND TEA CUP PINK ROSES [GEOGRAPHIC_DATA]"
type input "0"
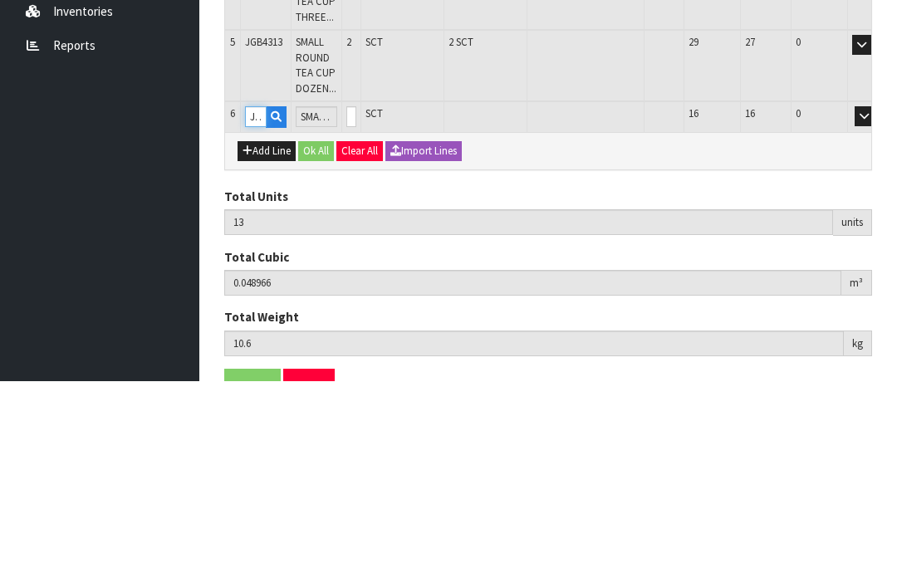
type input "JGB4315"
click at [356, 298] on input "0" at bounding box center [351, 308] width 10 height 21
type input "0"
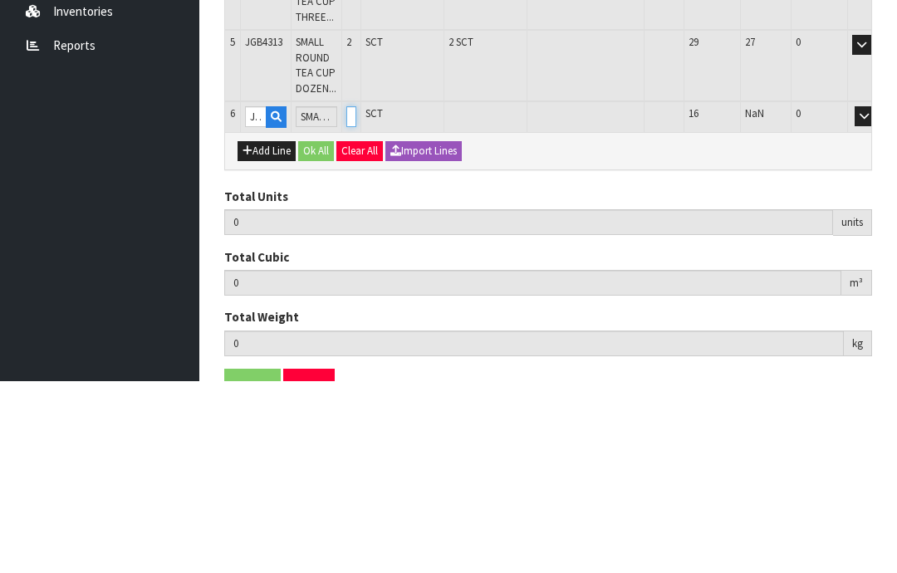
type input "15"
type input "0.056922"
type input "12.2"
type input "2"
click at [877, 298] on button "OK" at bounding box center [888, 308] width 23 height 20
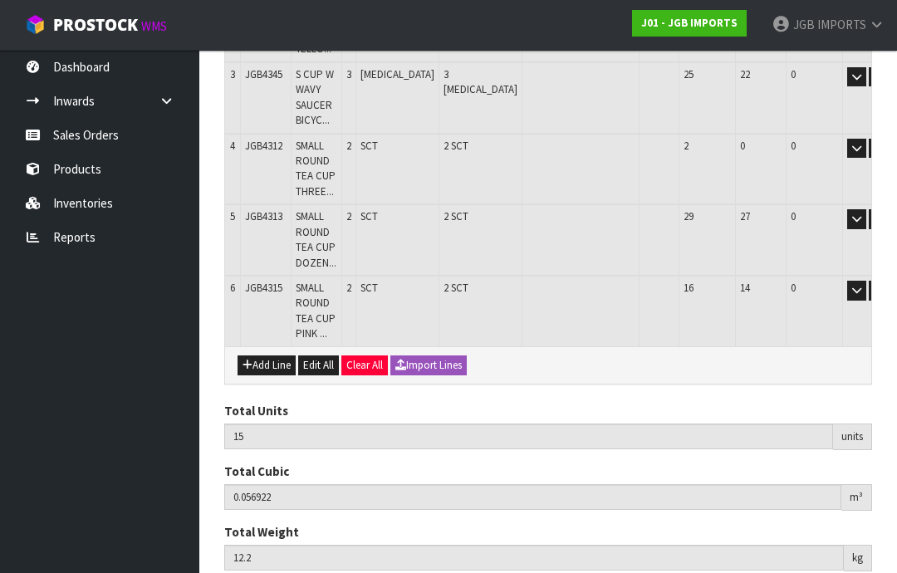
scroll to position [484, 0]
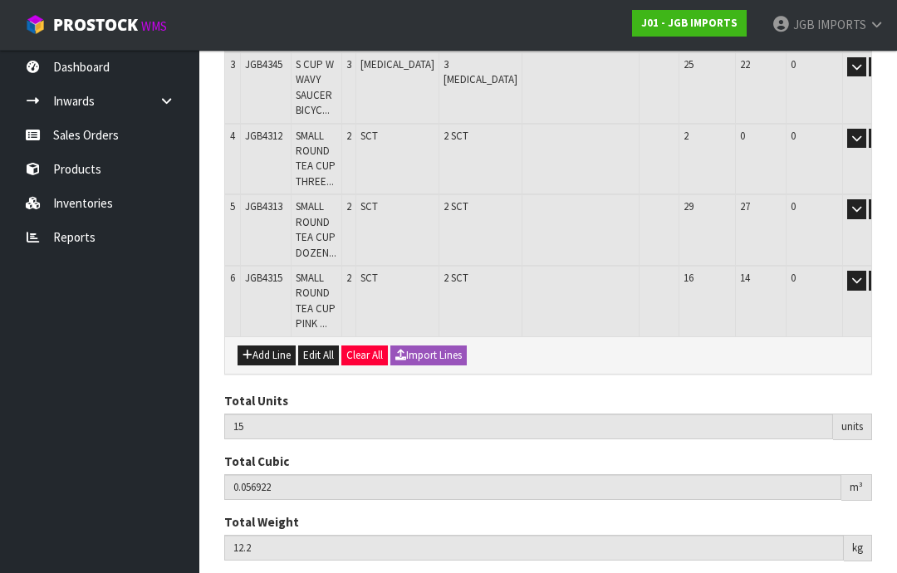
click at [267, 346] on button "Add Line" at bounding box center [267, 356] width 58 height 20
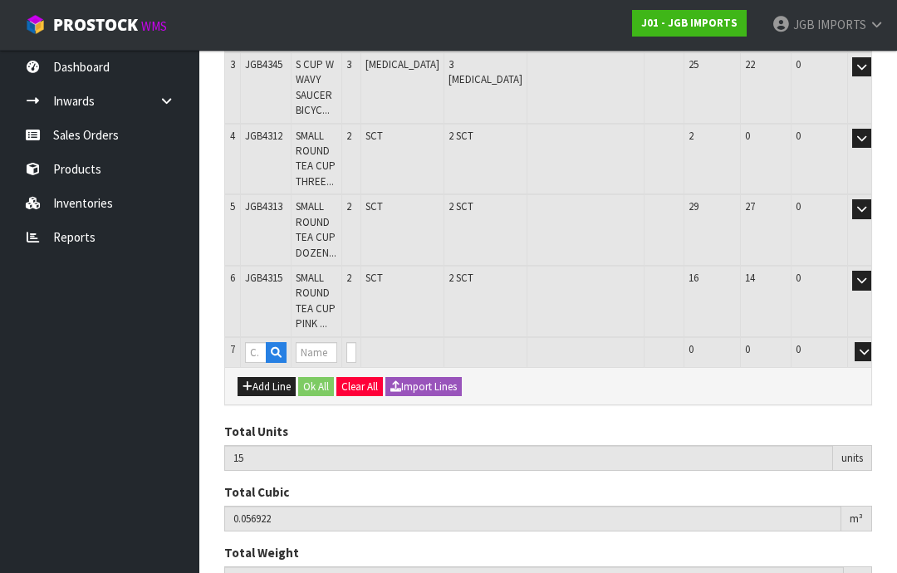
type input "0"
click at [260, 342] on input "text" at bounding box center [256, 352] width 22 height 21
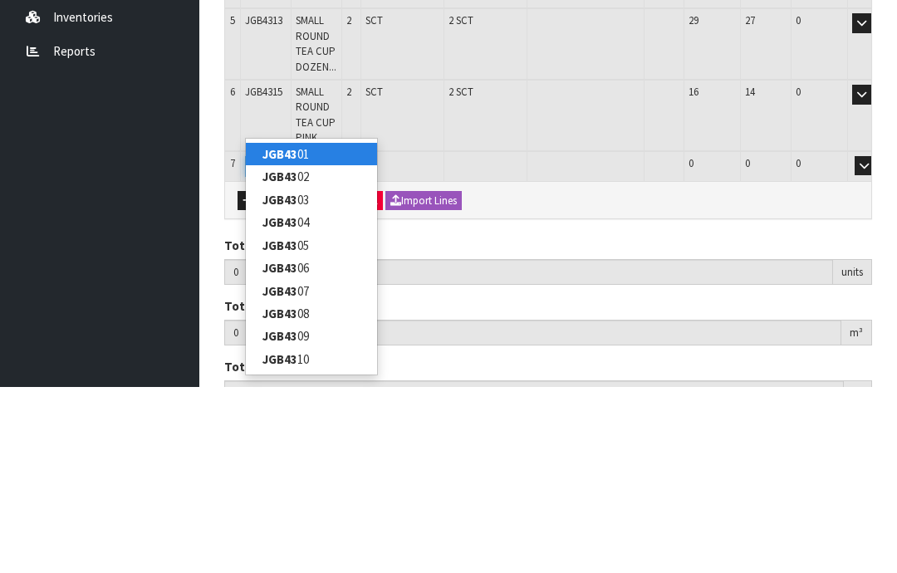
type input "JGB4323"
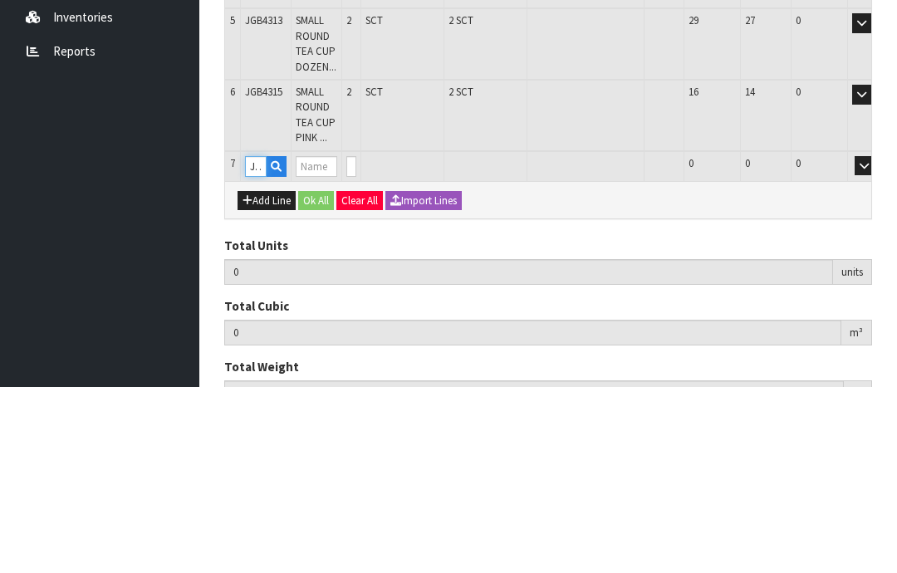
type input "15"
type input "0.056922"
type input "12.2"
type input "MEDIUM ROUND CUP RED BICYCLE"
type input "0"
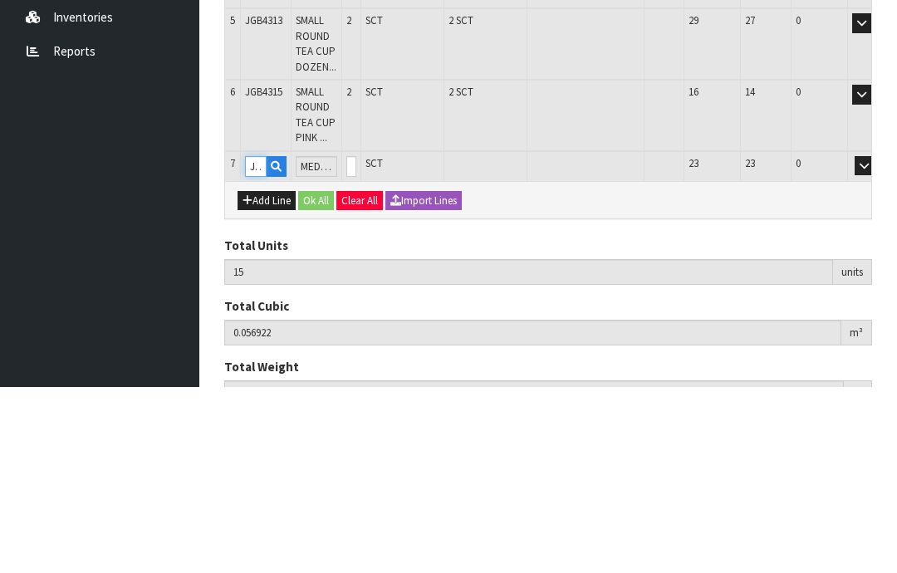
type input "JGB4323"
click at [356, 342] on input "0" at bounding box center [351, 352] width 10 height 21
type input "0"
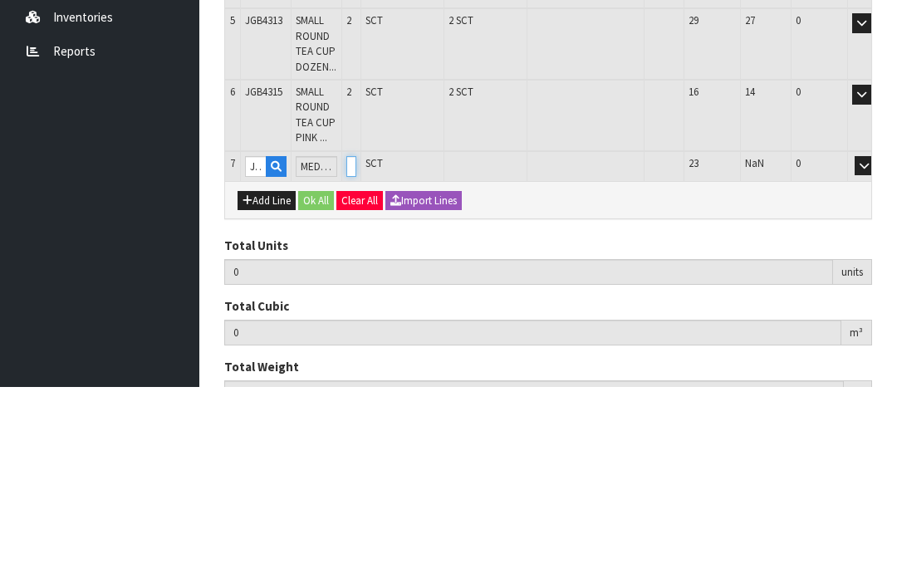
type input "17"
type input "0.070152"
type input "14.8"
type input "2"
click at [855, 342] on button "button" at bounding box center [864, 352] width 19 height 20
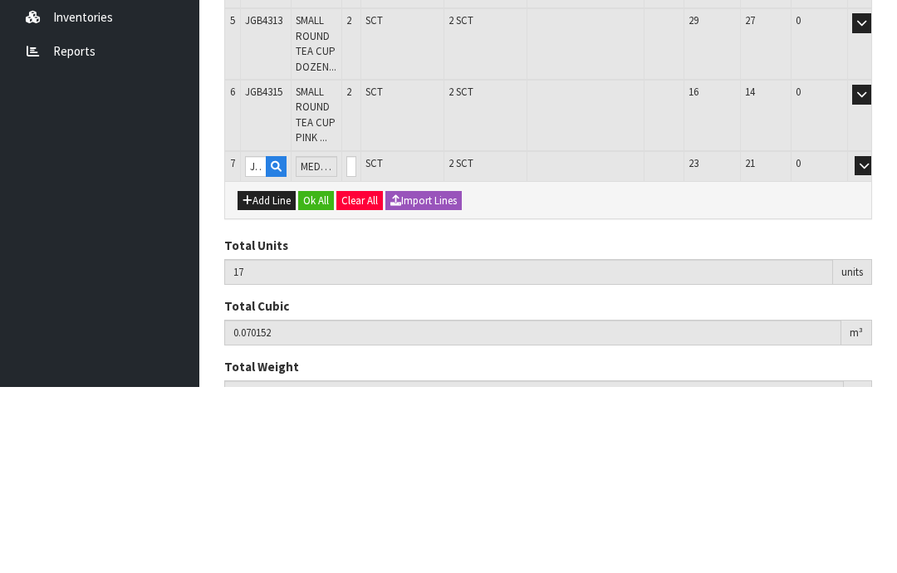
scroll to position [514, 0]
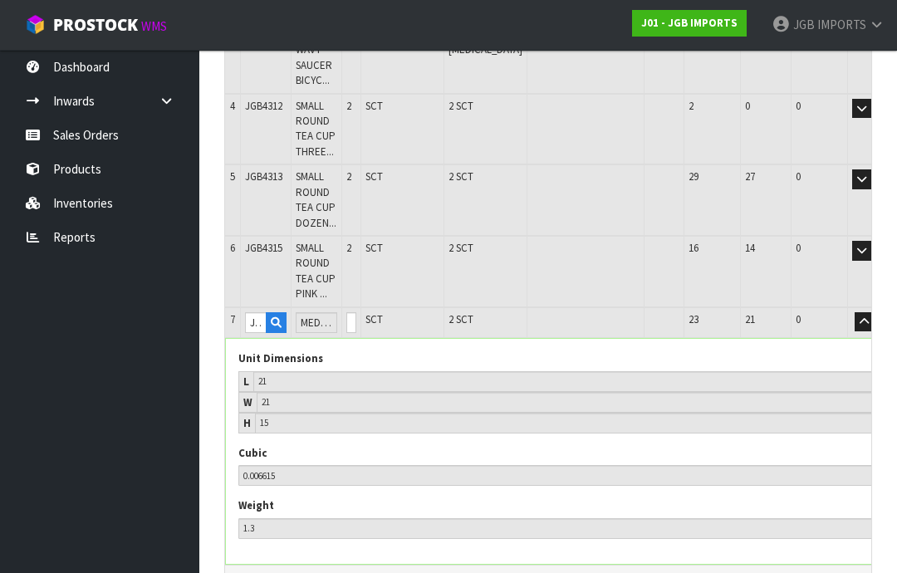
click at [877, 312] on button "OK" at bounding box center [888, 322] width 23 height 20
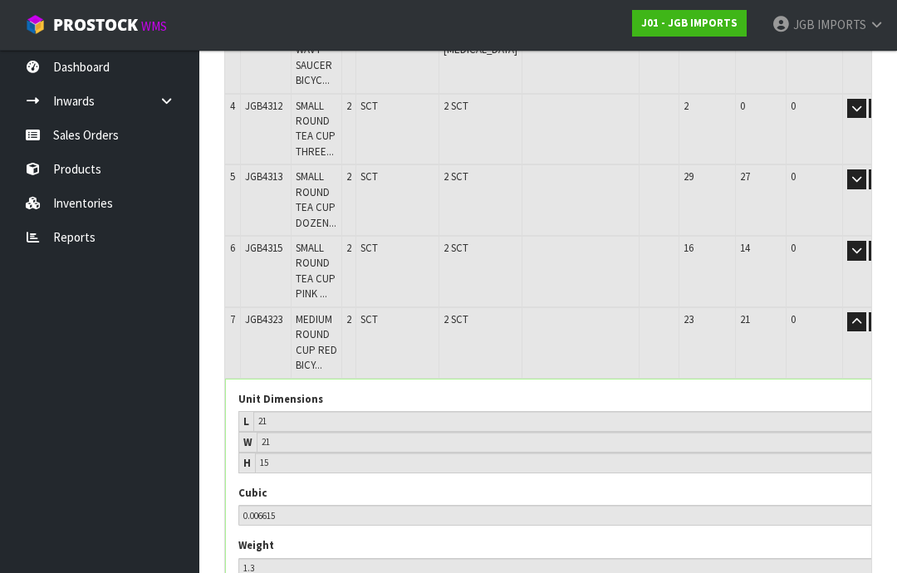
click at [847, 312] on button "button" at bounding box center [856, 322] width 19 height 20
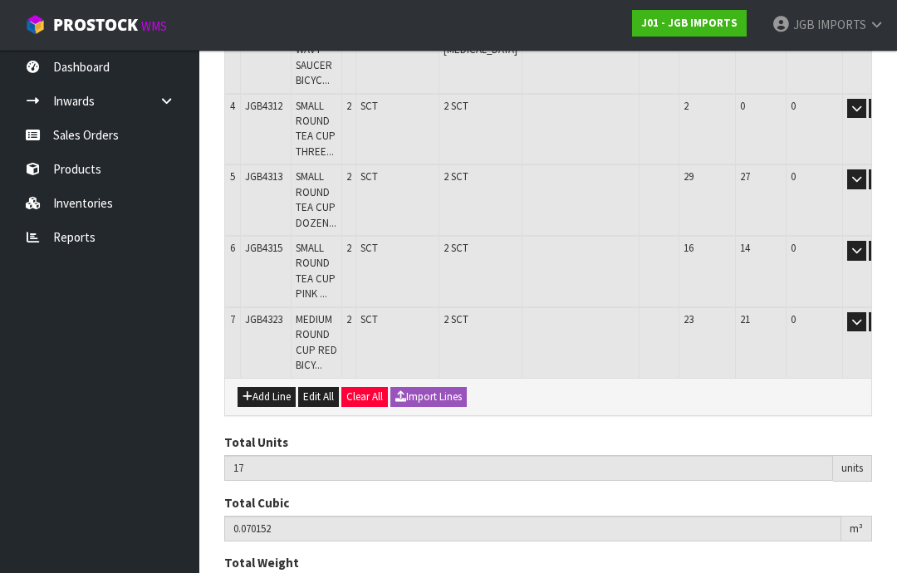
click at [271, 387] on button "Add Line" at bounding box center [267, 397] width 58 height 20
type input "0"
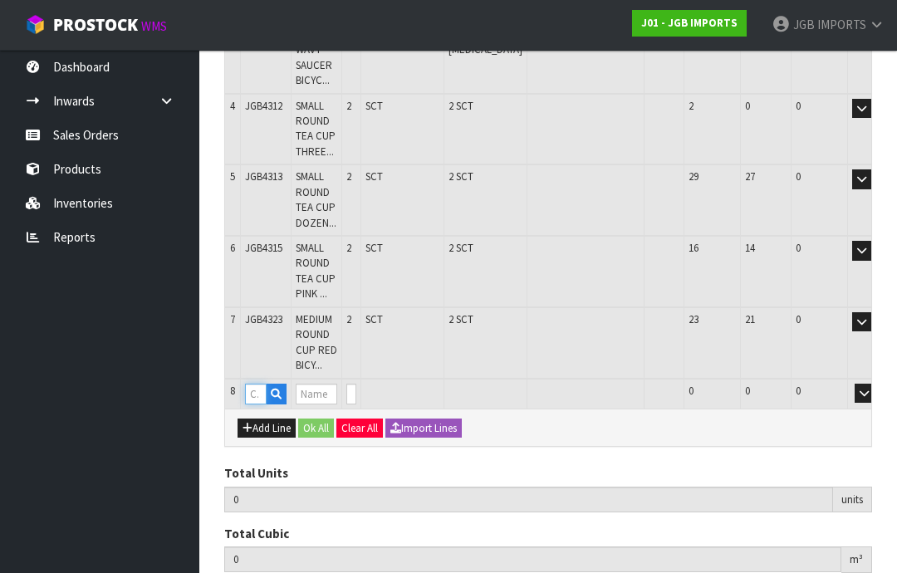
click at [253, 384] on input "text" at bounding box center [256, 394] width 22 height 21
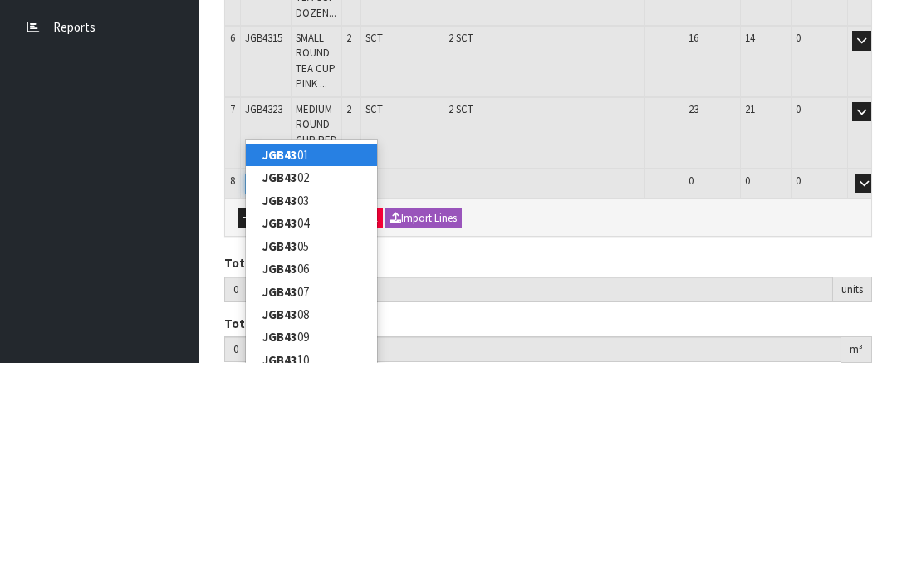
type input "JGB4324"
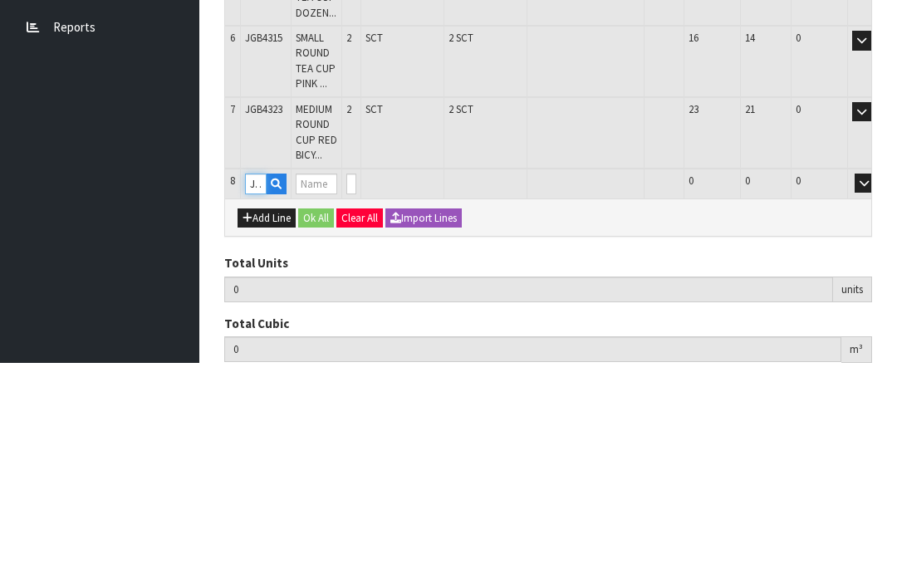
type input "17"
type input "0.070152"
type input "14.8"
type input "MEDIUM ROUND CUP LAVENDER IN BRONZE CONTAINER"
type input "0"
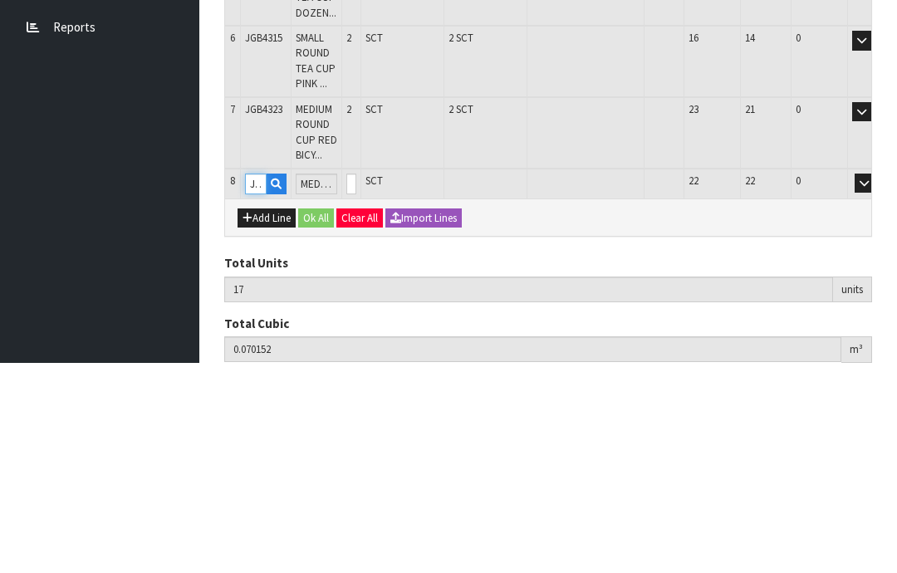
type input "JGB4324"
click at [356, 384] on input "0" at bounding box center [351, 394] width 10 height 21
type input "0"
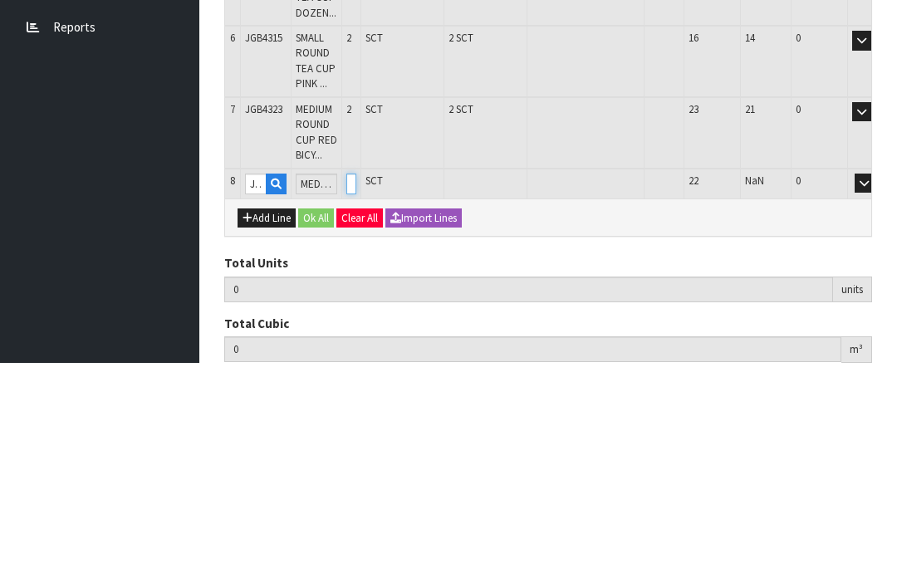
type input "19"
type input "0.083382"
type input "17.4"
type input "2"
click at [877, 384] on button "OK" at bounding box center [888, 394] width 23 height 20
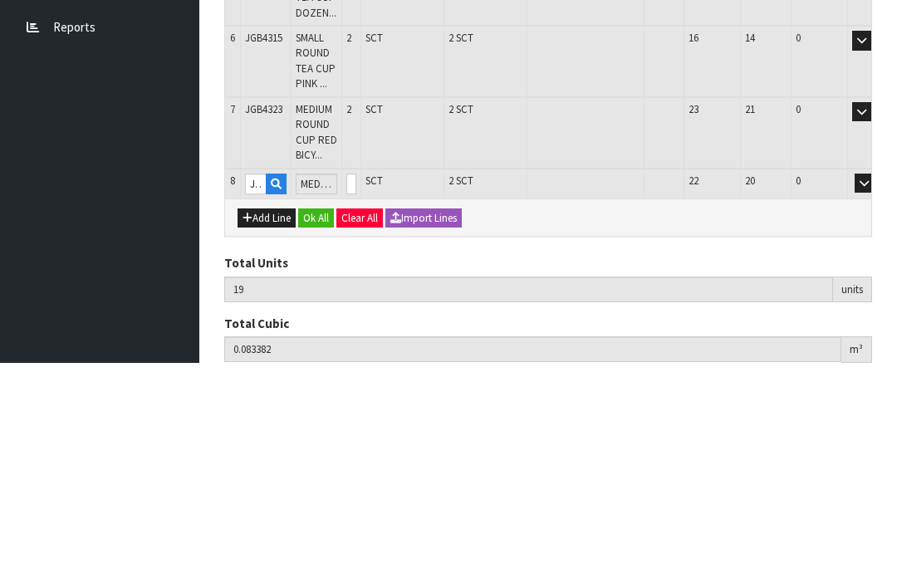
scroll to position [535, 0]
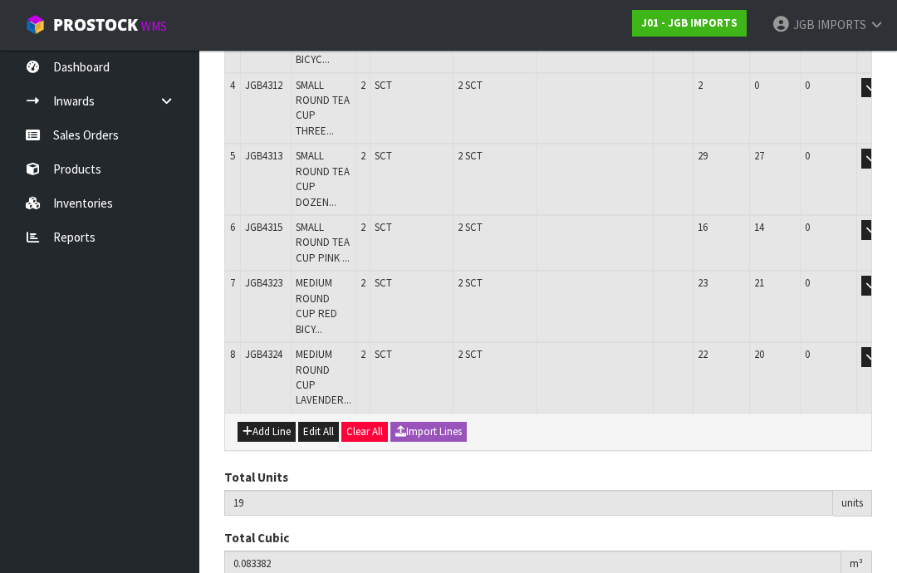
click at [263, 422] on button "Add Line" at bounding box center [267, 432] width 58 height 20
type input "0"
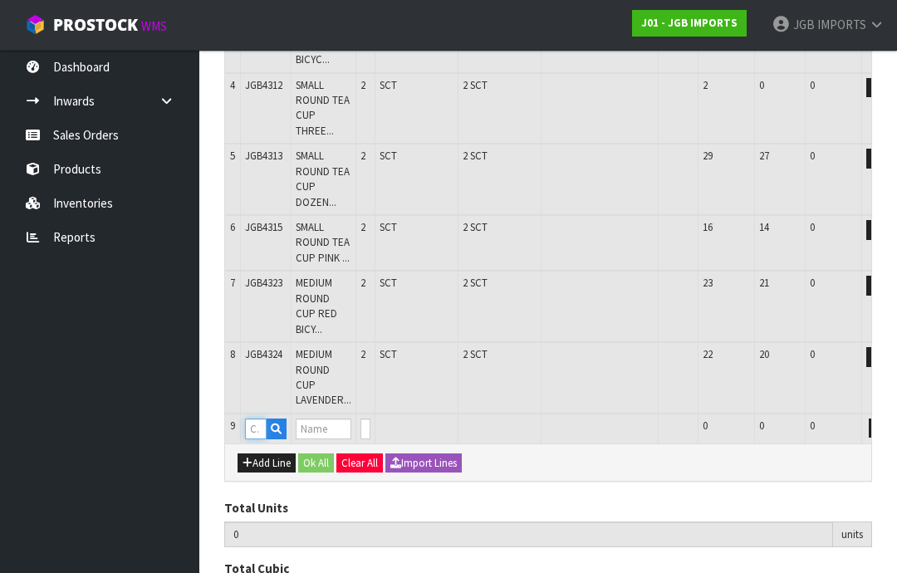
click at [259, 419] on input "text" at bounding box center [256, 429] width 22 height 21
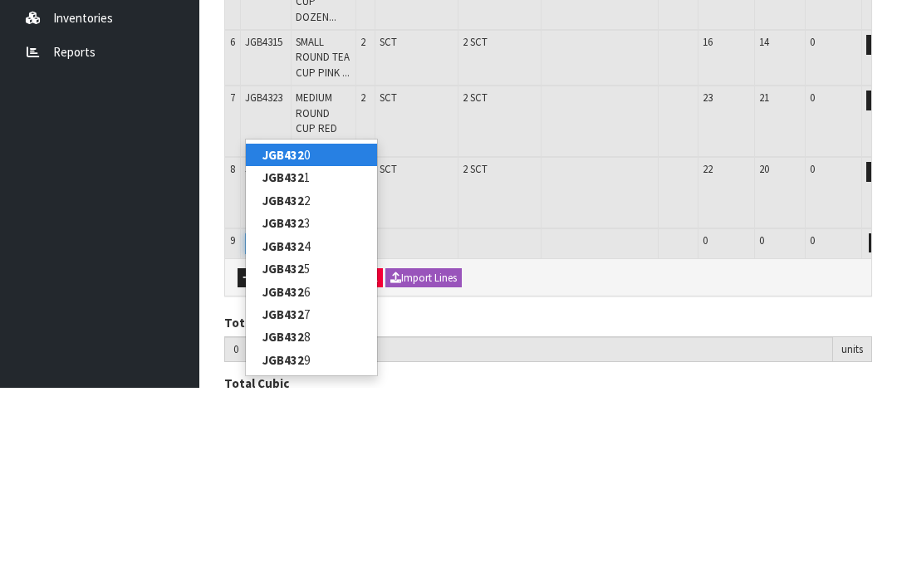
type input "JGB4325"
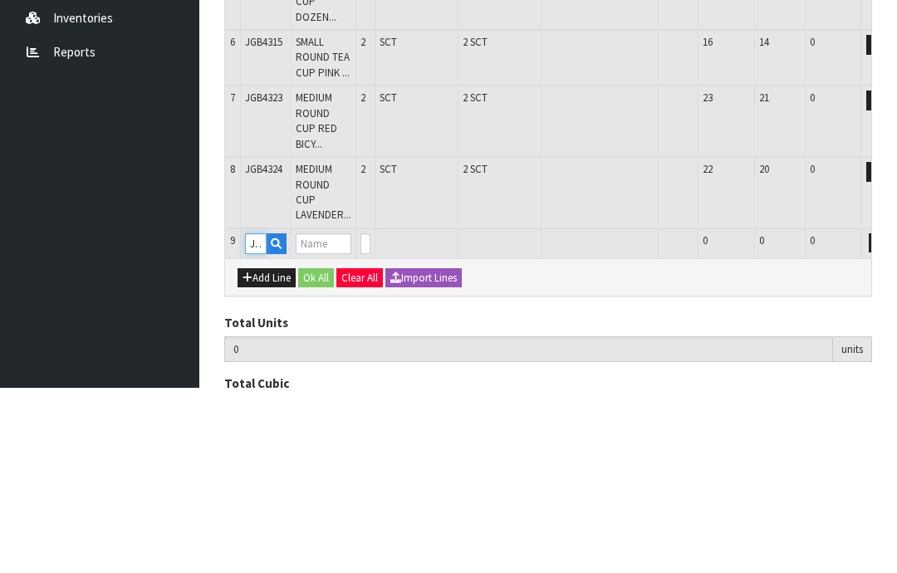
type input "19"
type input "0.083382"
type input "17.4"
type input "MEDIUM ROUND CUP FLOWERS IN BASKET"
type input "0"
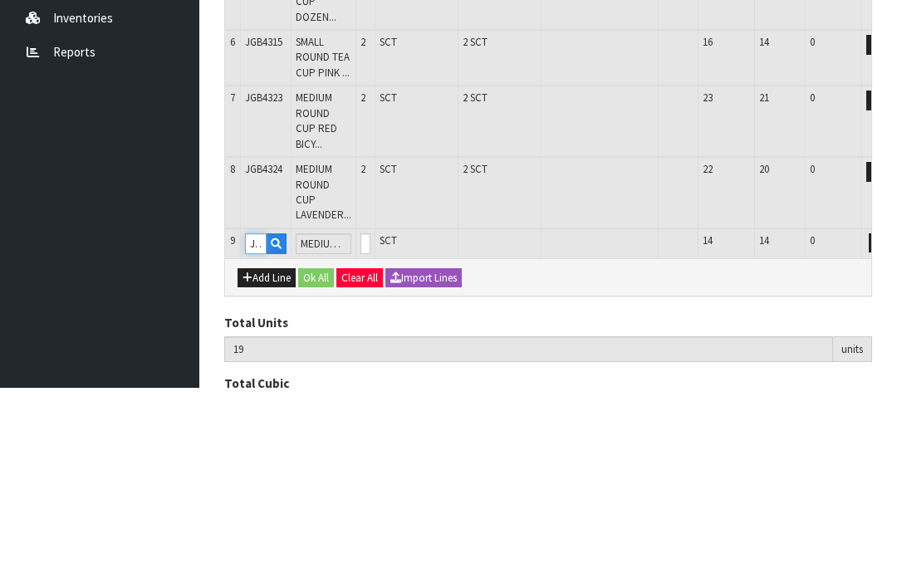
type input "JGB4325"
click at [371, 419] on input "0" at bounding box center [366, 429] width 10 height 21
type input "0"
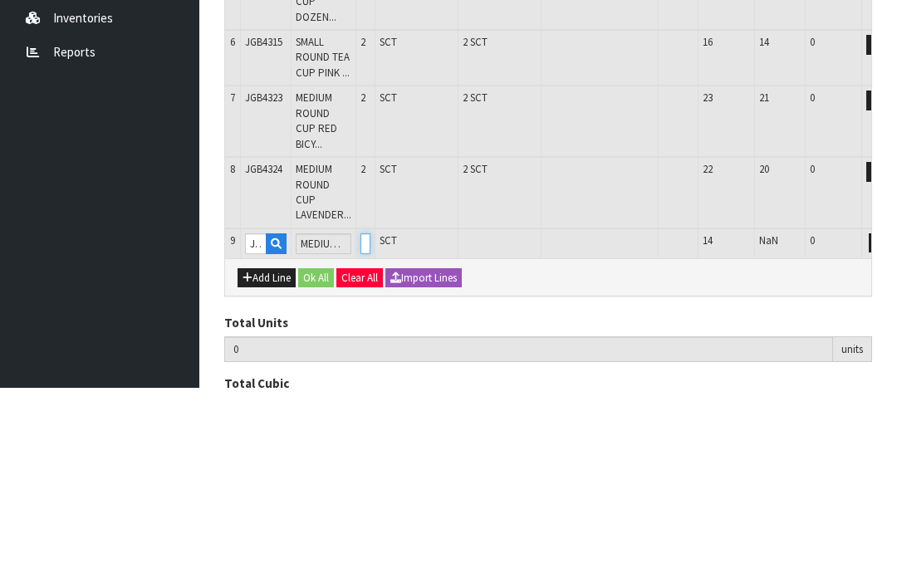
type input "21"
type input "0.096612"
type input "20"
type input "2"
click at [891, 419] on button "OK" at bounding box center [902, 429] width 23 height 20
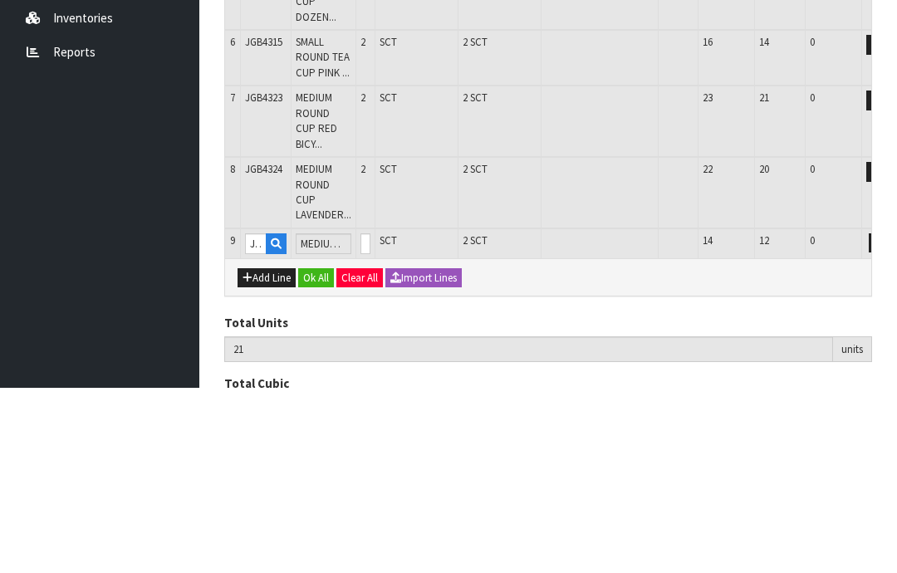
scroll to position [565, 0]
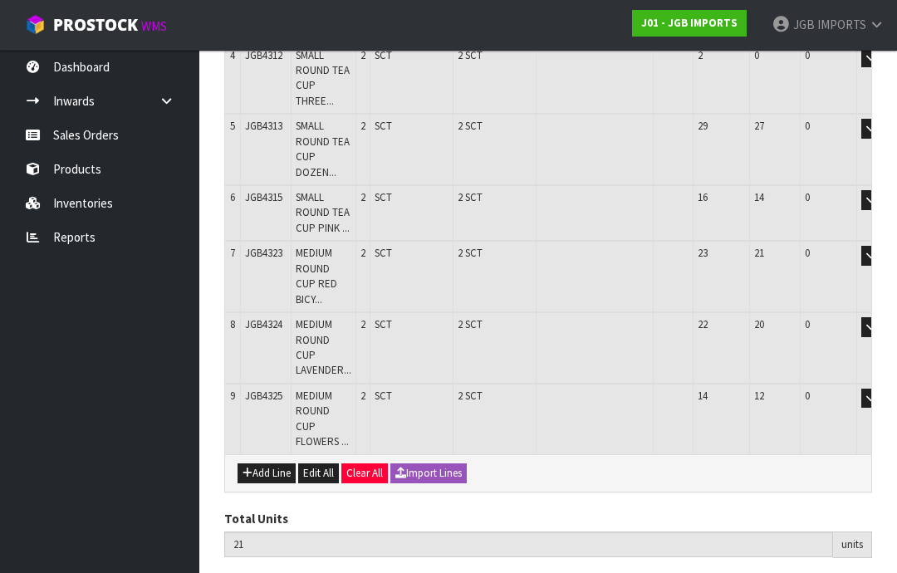
click at [266, 464] on button "Add Line" at bounding box center [267, 474] width 58 height 20
type input "0"
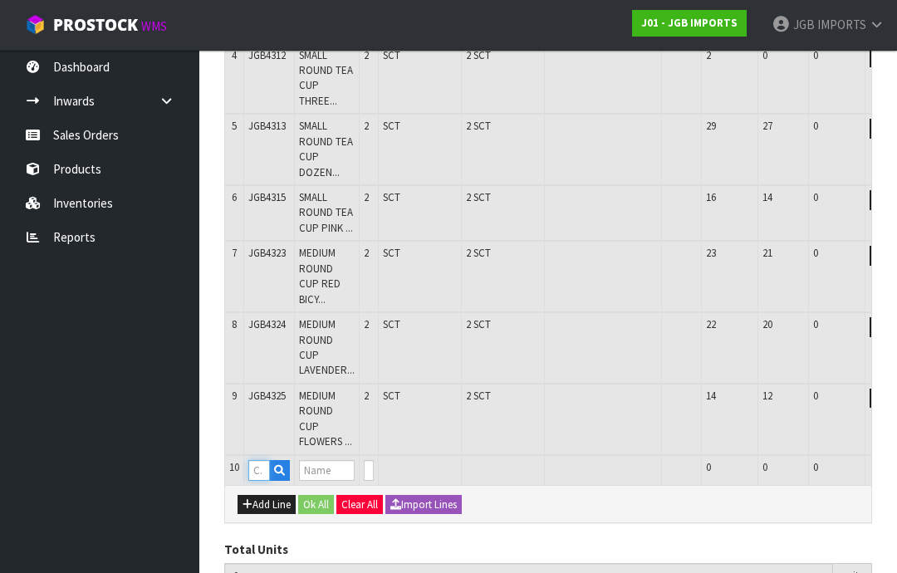
click at [263, 460] on input "text" at bounding box center [259, 470] width 22 height 21
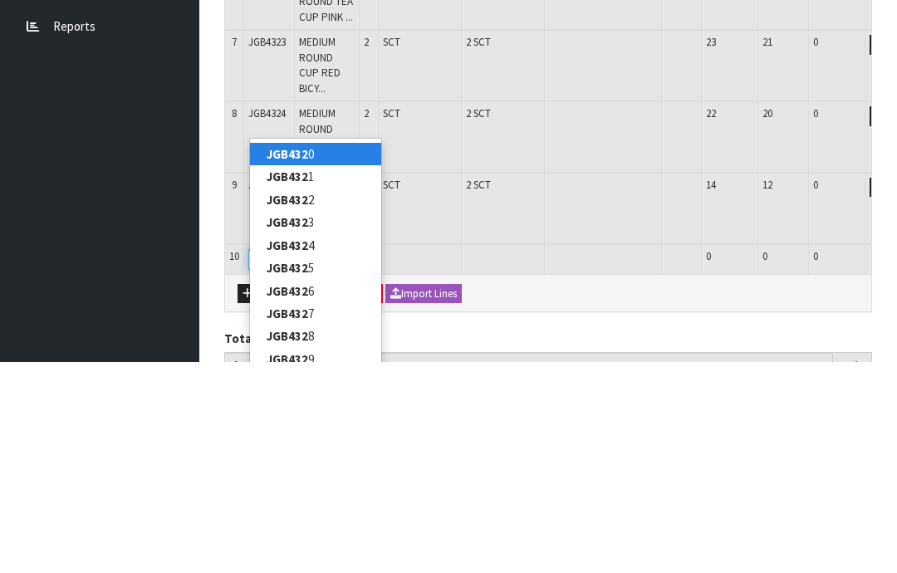
type input "JGB4328"
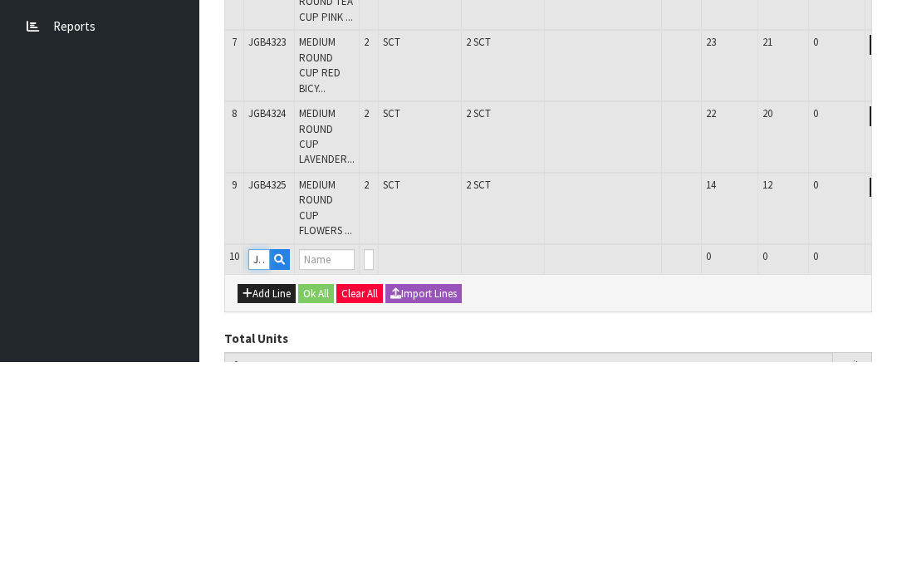
type input "21"
type input "0.096612"
type input "20"
type input "LARGE ROUND TEA CUP CROCUS W GARDEN TOOLS"
type input "0"
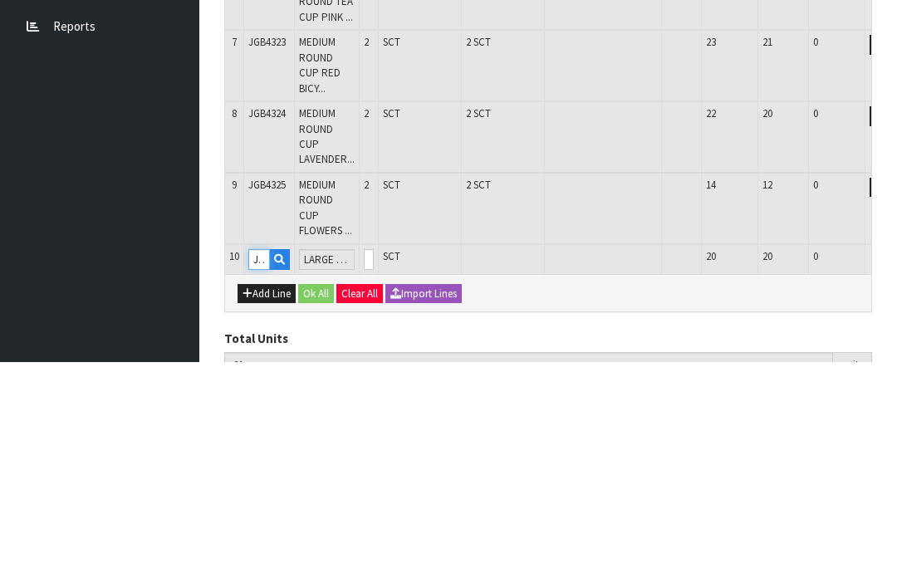
type input "JGB4328"
click at [374, 460] on input "0" at bounding box center [369, 470] width 10 height 21
type input "0"
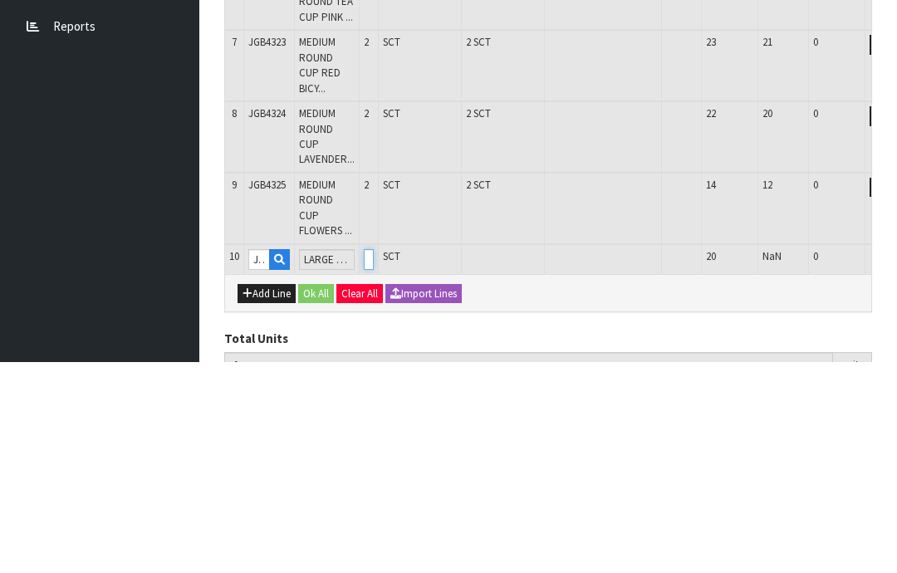
type input "23"
type input "0.118712"
type input "24"
type input "2"
click at [894, 460] on button "OK" at bounding box center [905, 470] width 23 height 20
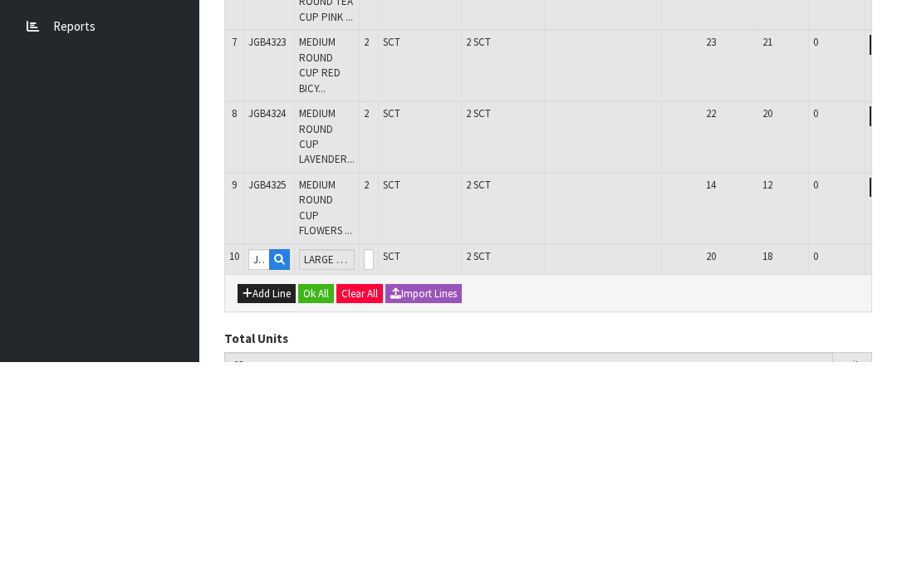
scroll to position [620, 0]
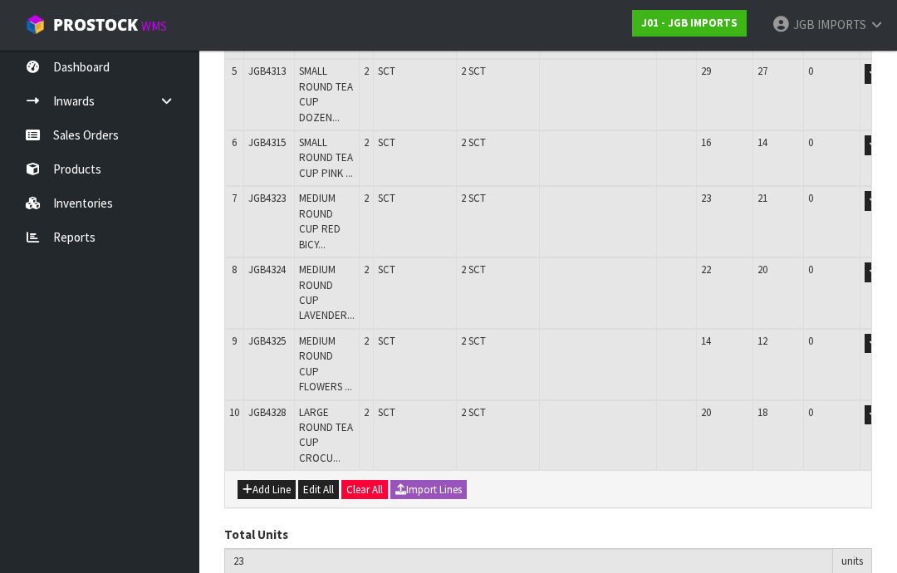
click at [272, 480] on button "Add Line" at bounding box center [267, 490] width 58 height 20
type input "0"
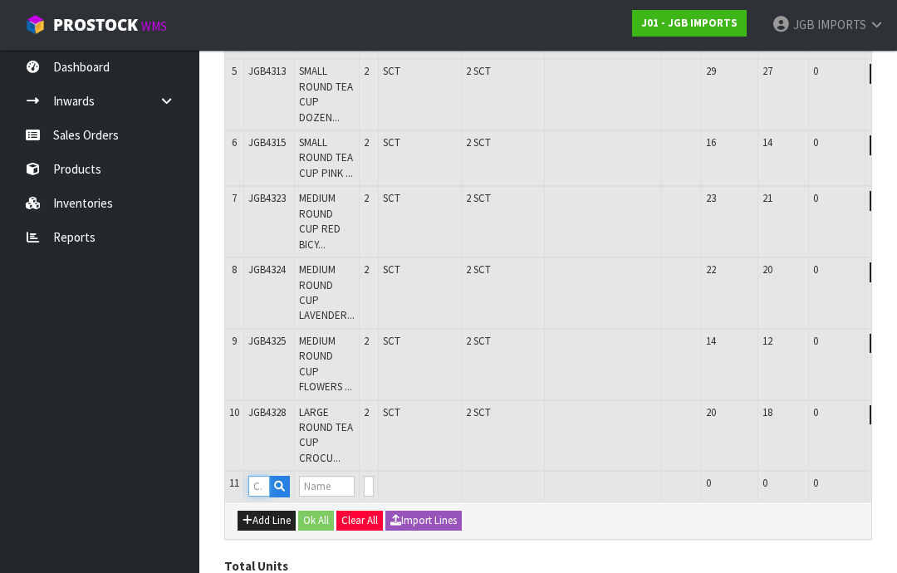
click at [257, 476] on input "text" at bounding box center [259, 486] width 22 height 21
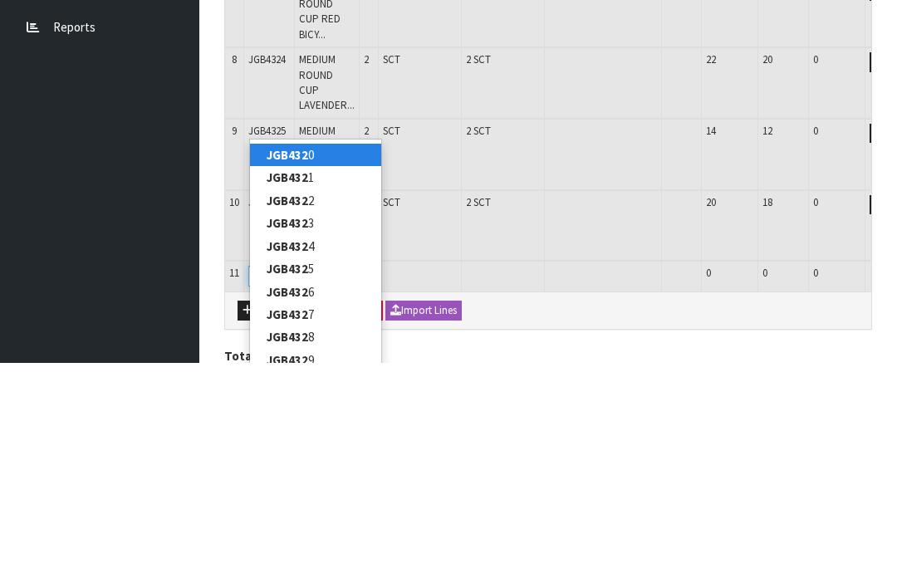
type input "JGB4329"
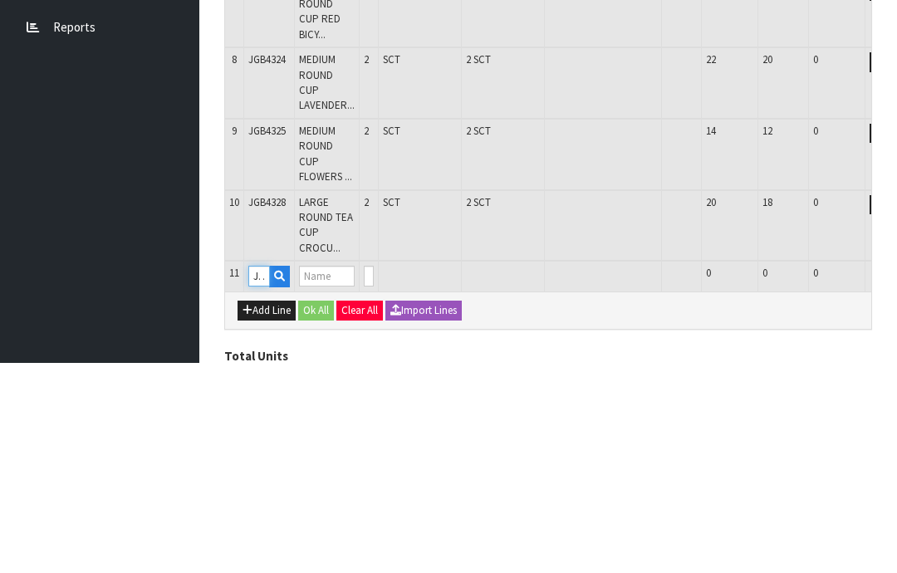
type input "23"
type input "0.118712"
type input "24"
type input "LARGE ROUND TEA CUP RED BICYCLE"
type input "0"
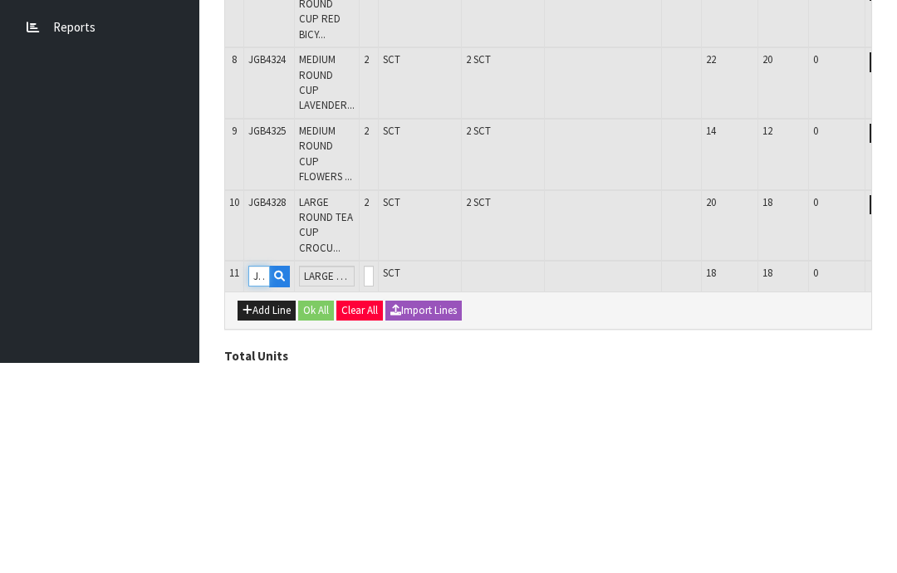
type input "JGB4329"
click at [374, 476] on input "0" at bounding box center [369, 486] width 10 height 21
click at [894, 476] on button "OK" at bounding box center [905, 486] width 23 height 20
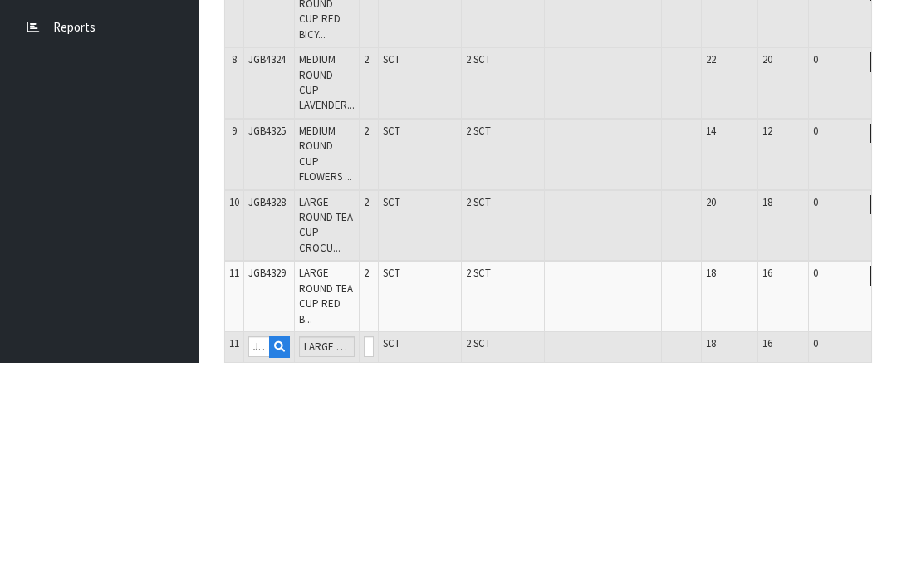
scroll to position [675, 0]
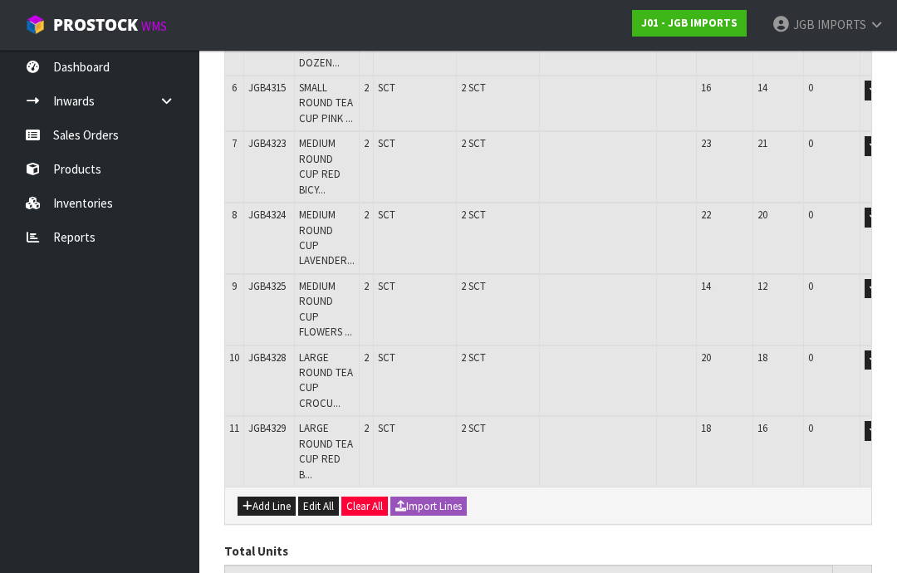
click at [264, 497] on button "Add Line" at bounding box center [267, 507] width 58 height 20
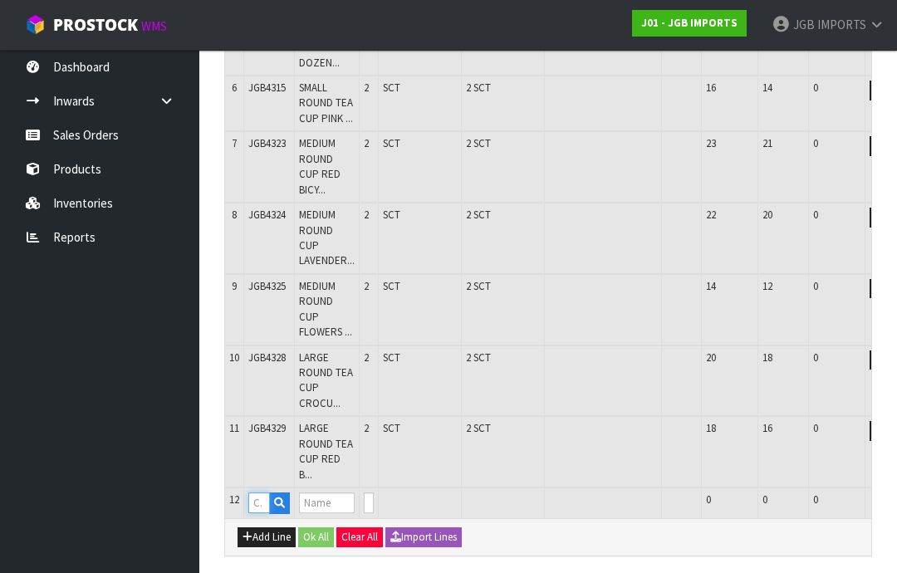
click at [258, 493] on input "text" at bounding box center [259, 503] width 22 height 21
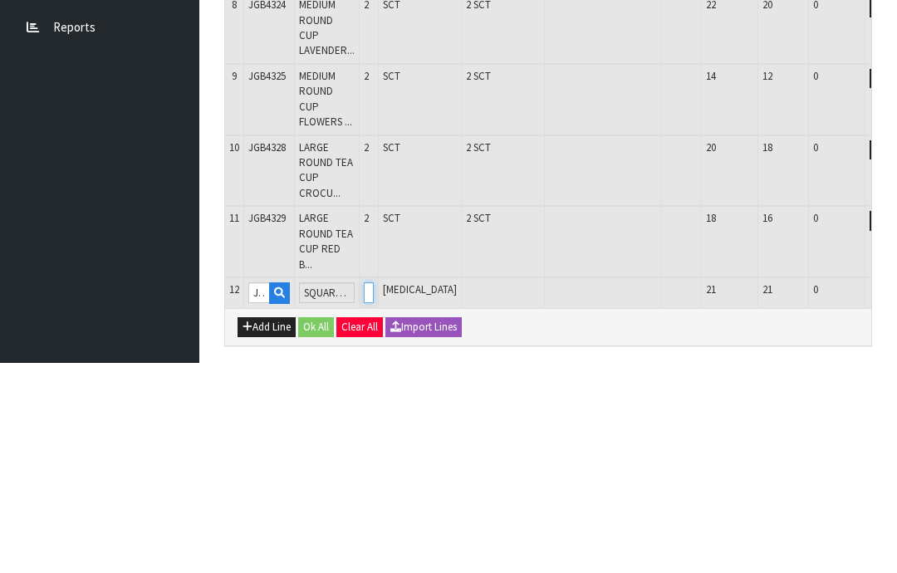
click at [374, 493] on input "0" at bounding box center [369, 503] width 10 height 21
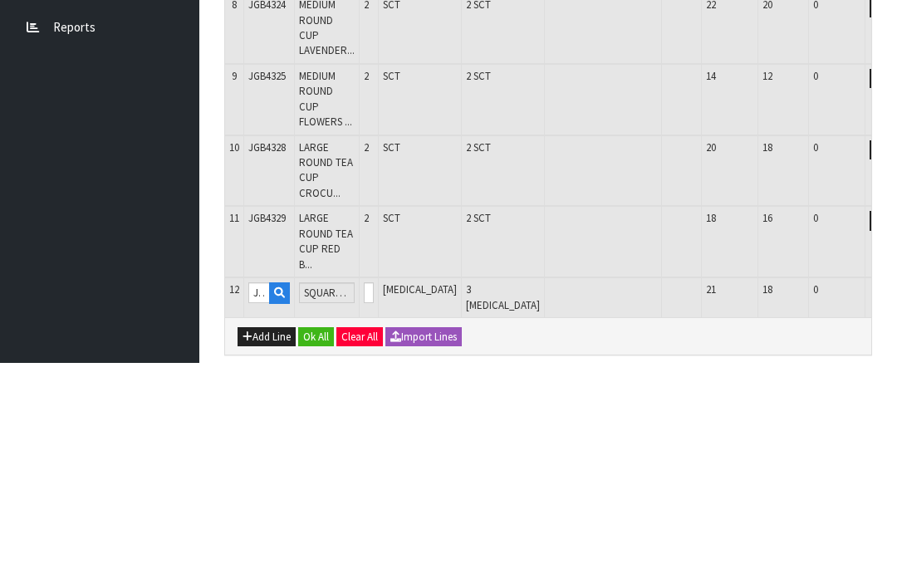
click at [894, 493] on button "OK" at bounding box center [905, 503] width 23 height 20
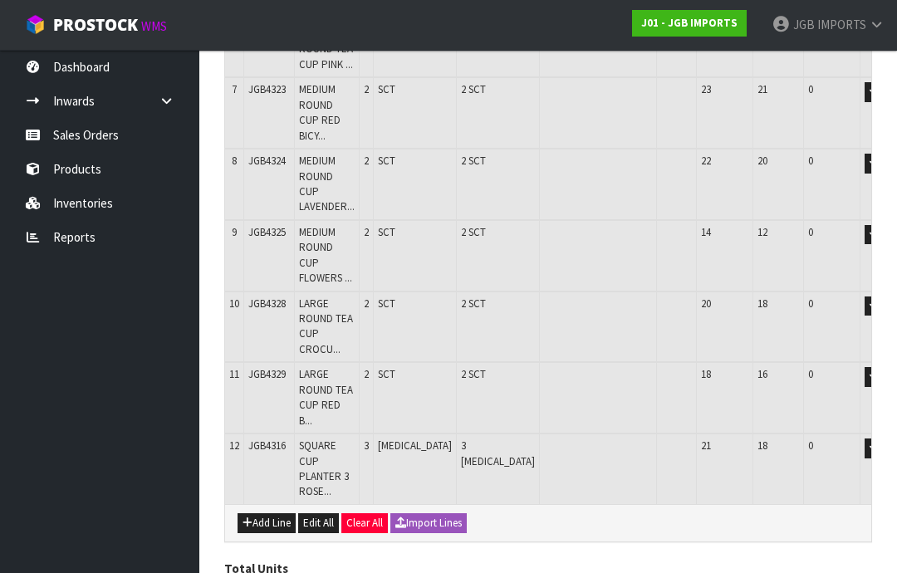
click at [271, 513] on button "Add Line" at bounding box center [267, 523] width 58 height 20
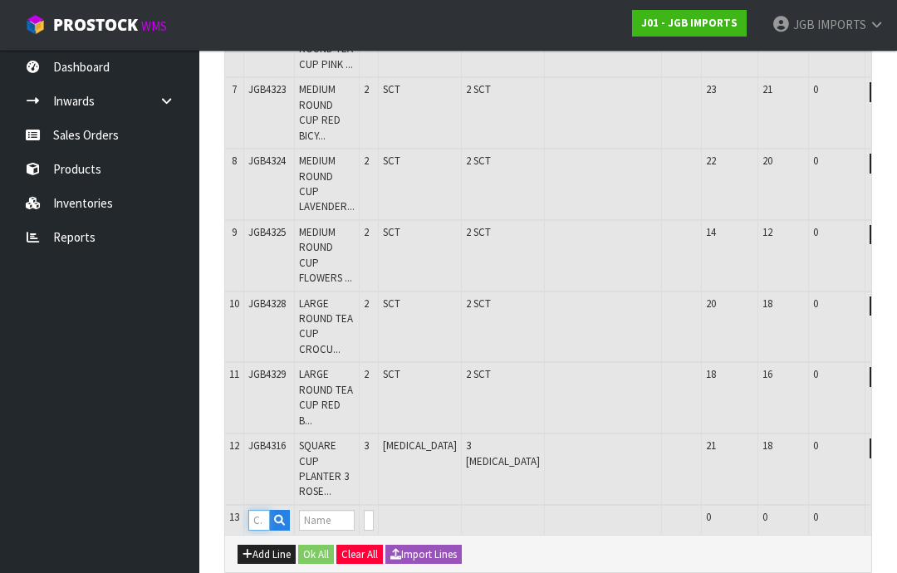
click at [262, 510] on input "text" at bounding box center [259, 520] width 22 height 21
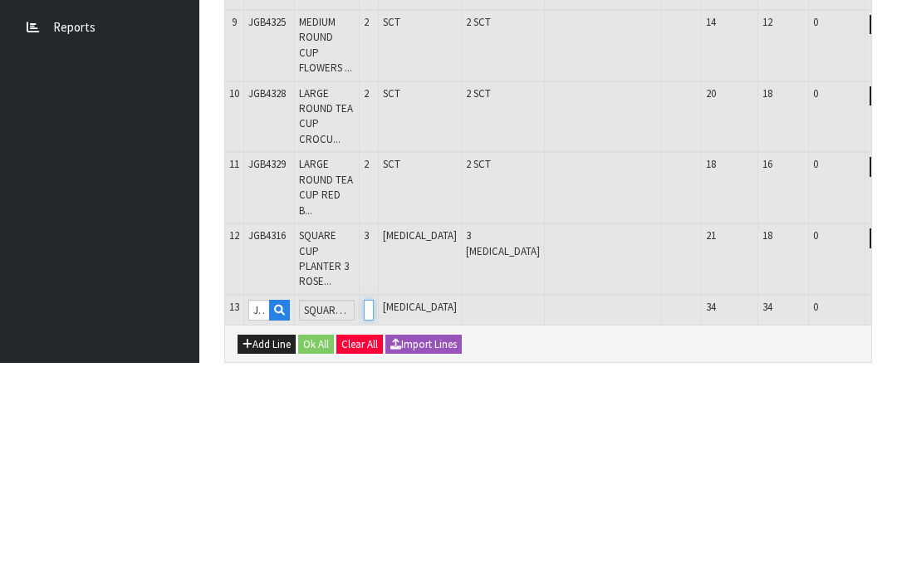
click at [374, 510] on input "0" at bounding box center [369, 520] width 10 height 21
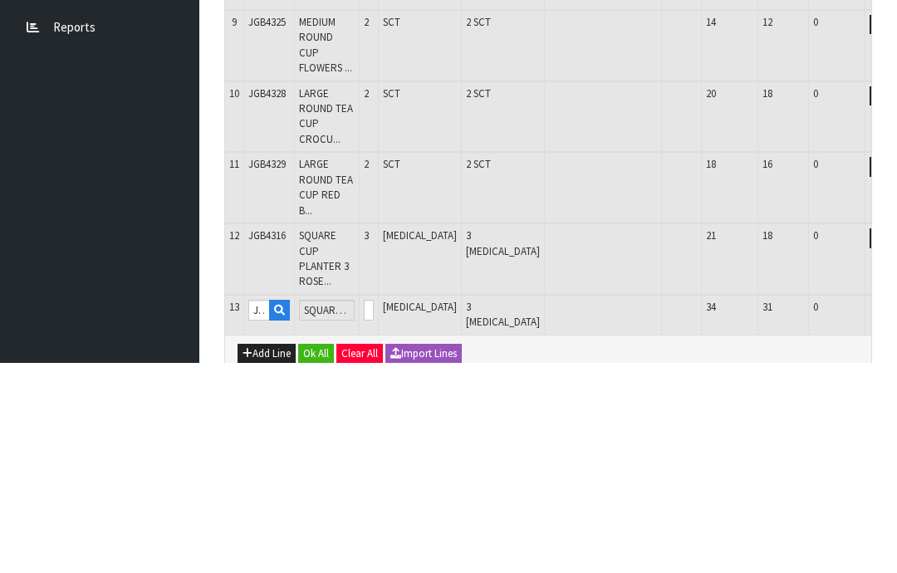
click at [872, 510] on button "button" at bounding box center [881, 520] width 19 height 20
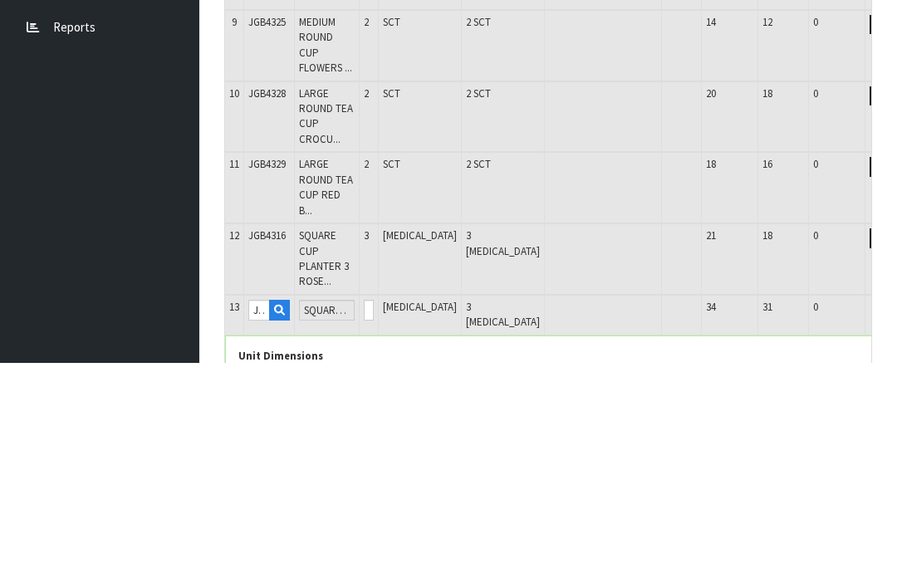
scroll to position [783, 0]
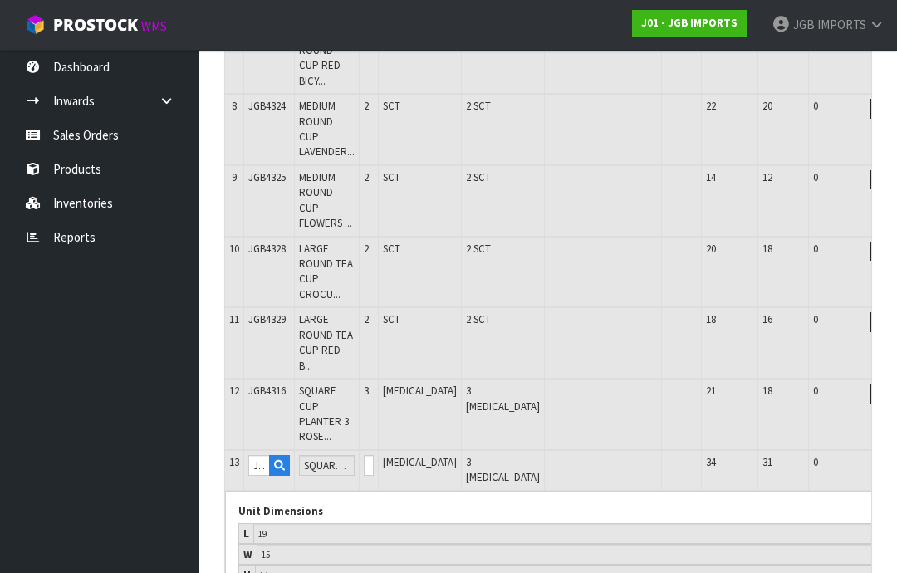
click at [894, 455] on button "OK" at bounding box center [905, 465] width 23 height 20
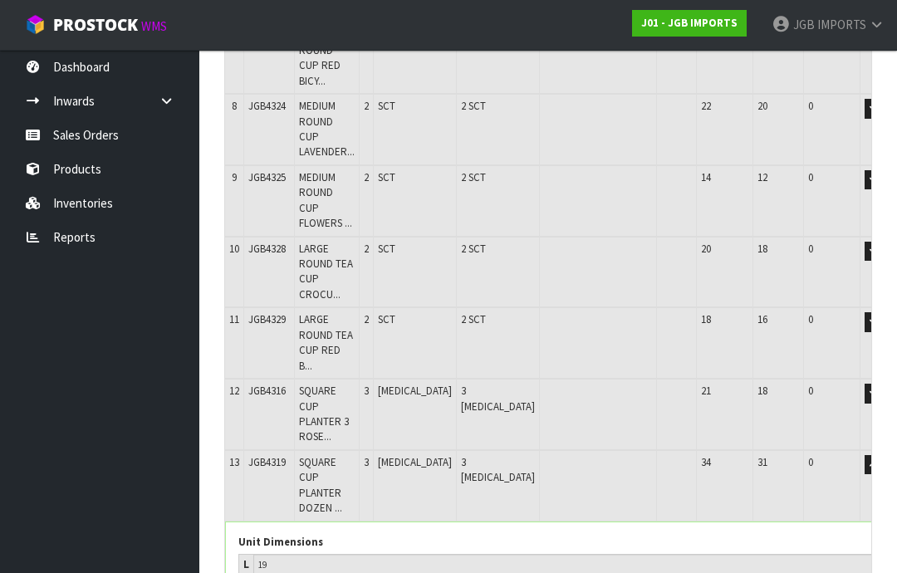
click at [865, 455] on button "button" at bounding box center [874, 465] width 19 height 20
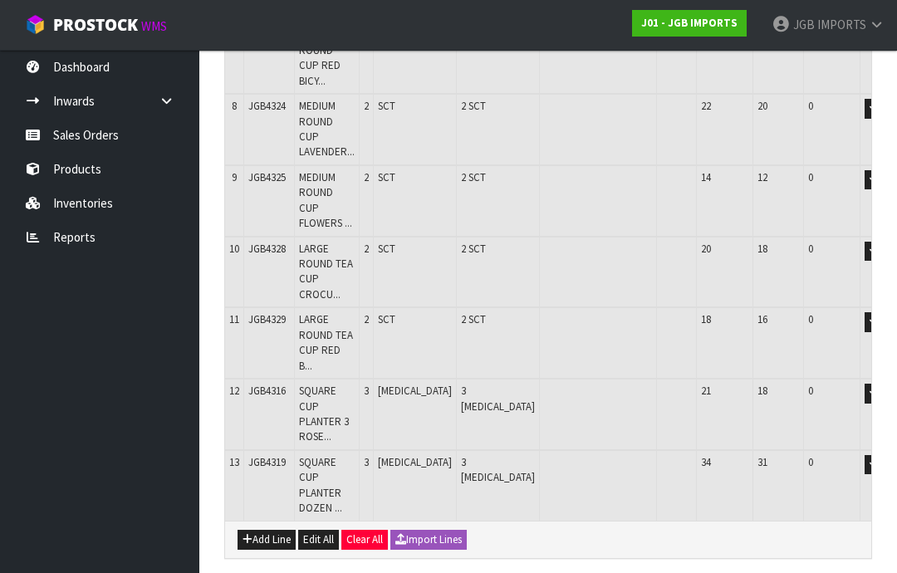
click at [266, 530] on button "Add Line" at bounding box center [267, 540] width 58 height 20
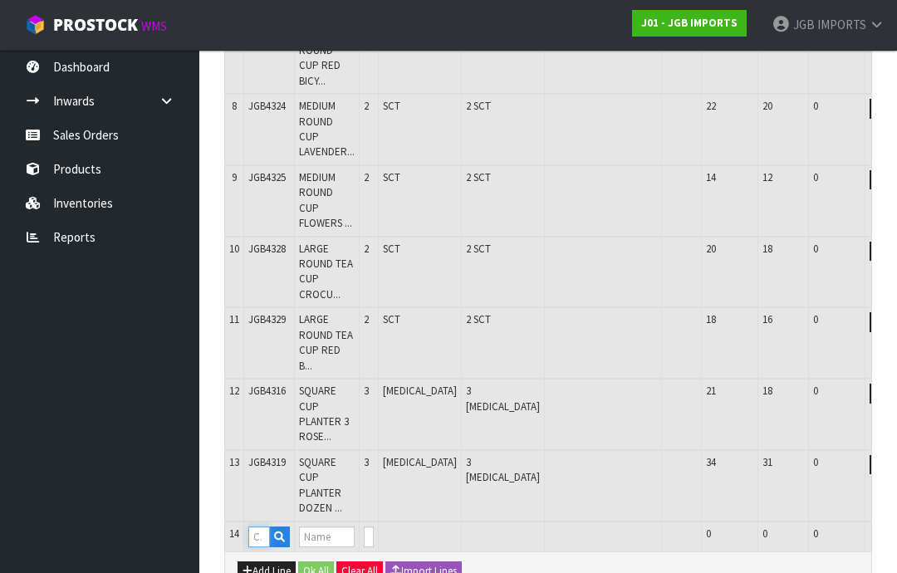
click at [267, 527] on input "text" at bounding box center [259, 537] width 22 height 21
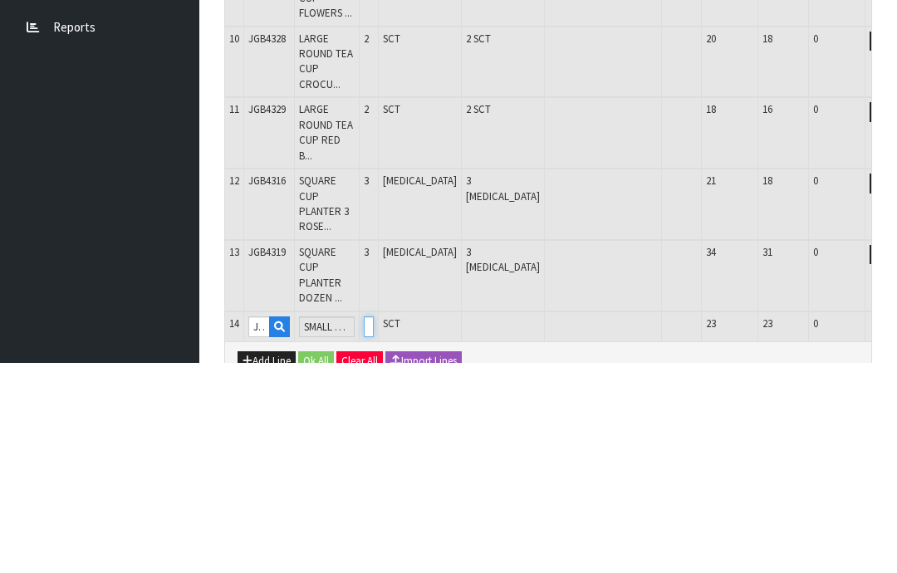
click at [374, 527] on input "0" at bounding box center [369, 537] width 10 height 21
click at [894, 527] on button "OK" at bounding box center [905, 537] width 23 height 20
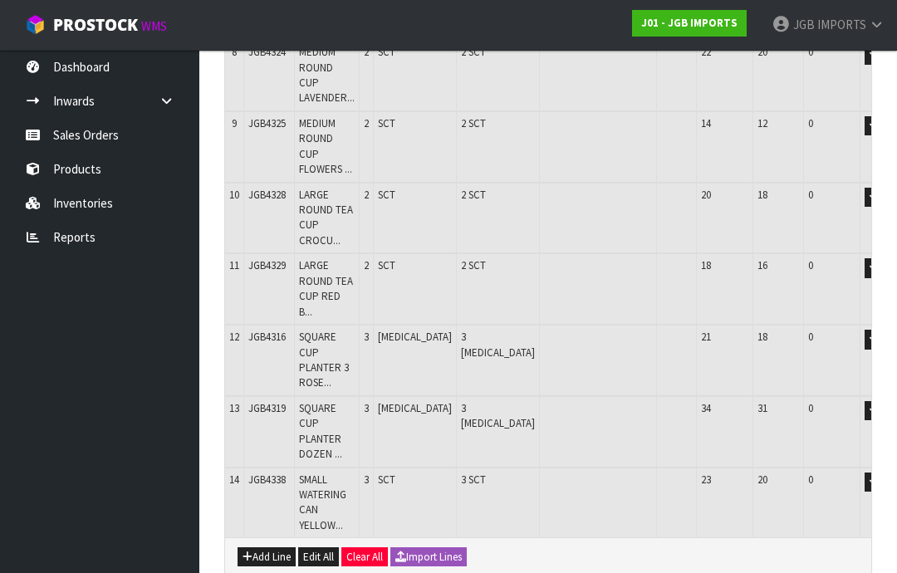
click at [269, 548] on button "Add Line" at bounding box center [267, 558] width 58 height 20
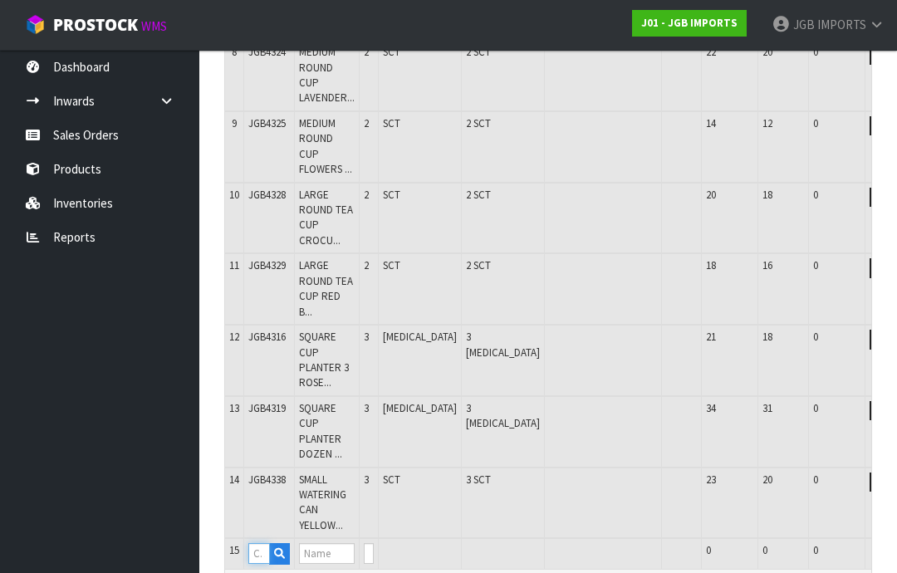
click at [258, 543] on input "text" at bounding box center [259, 553] width 22 height 21
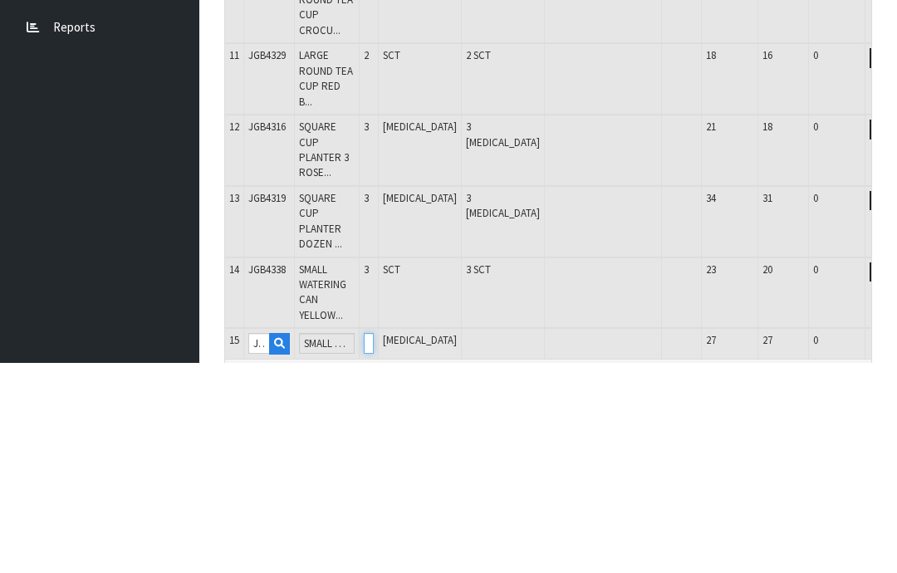
click at [374, 543] on input "0" at bounding box center [369, 553] width 10 height 21
click at [894, 543] on button "OK" at bounding box center [905, 553] width 23 height 20
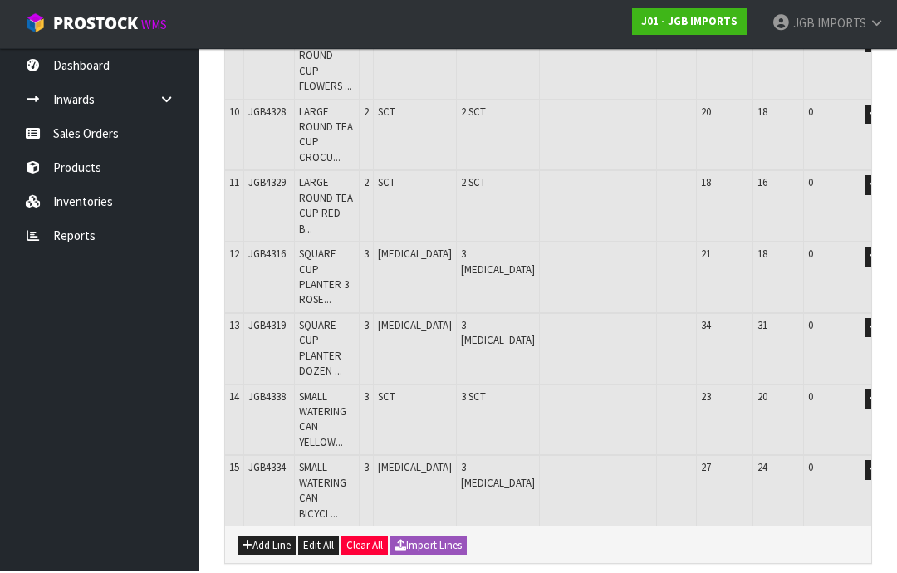
scroll to position [918, 0]
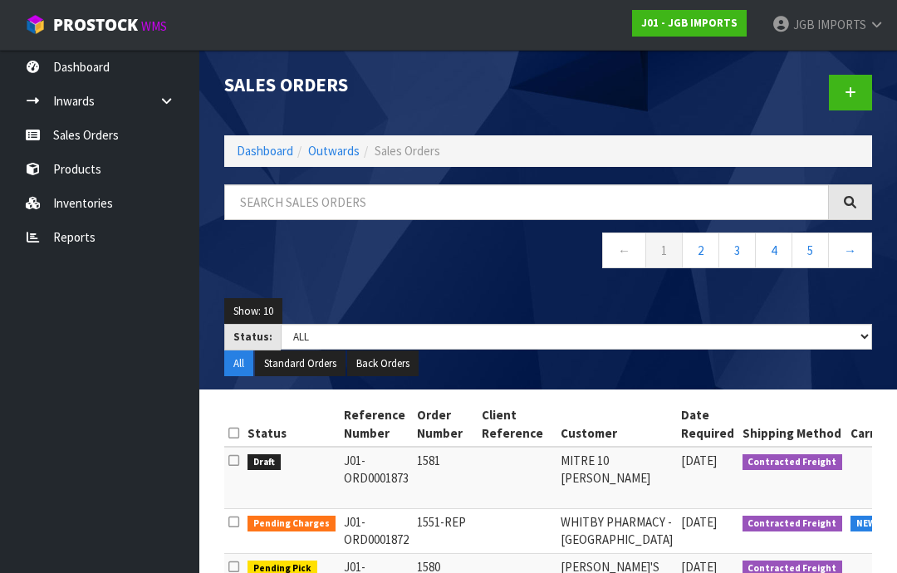
click at [858, 29] on span "IMPORTS" at bounding box center [842, 25] width 49 height 16
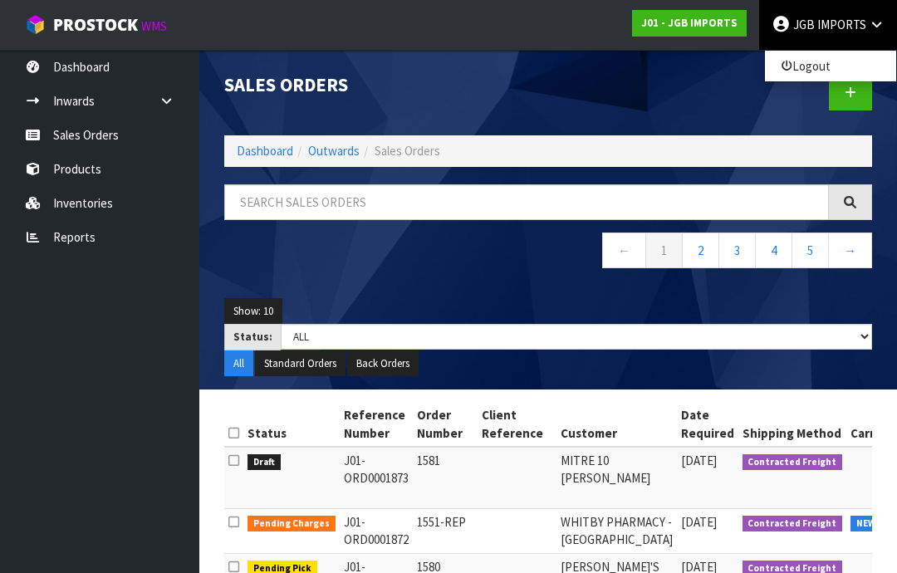
click at [819, 73] on link "Logout" at bounding box center [830, 66] width 131 height 22
